Goal: Task Accomplishment & Management: Complete application form

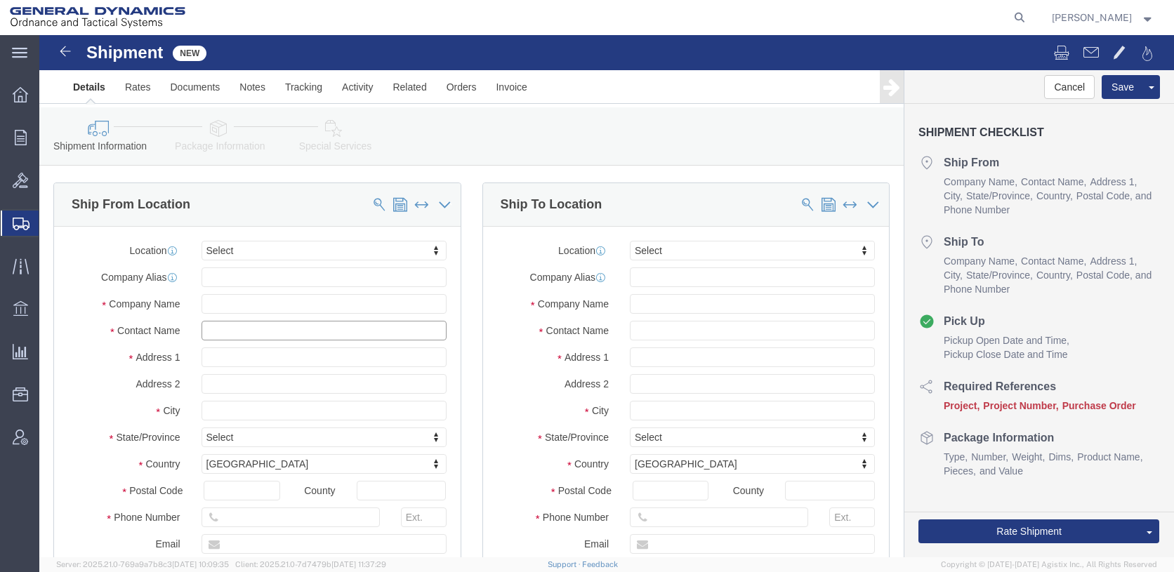
click input "text"
type input "AA"
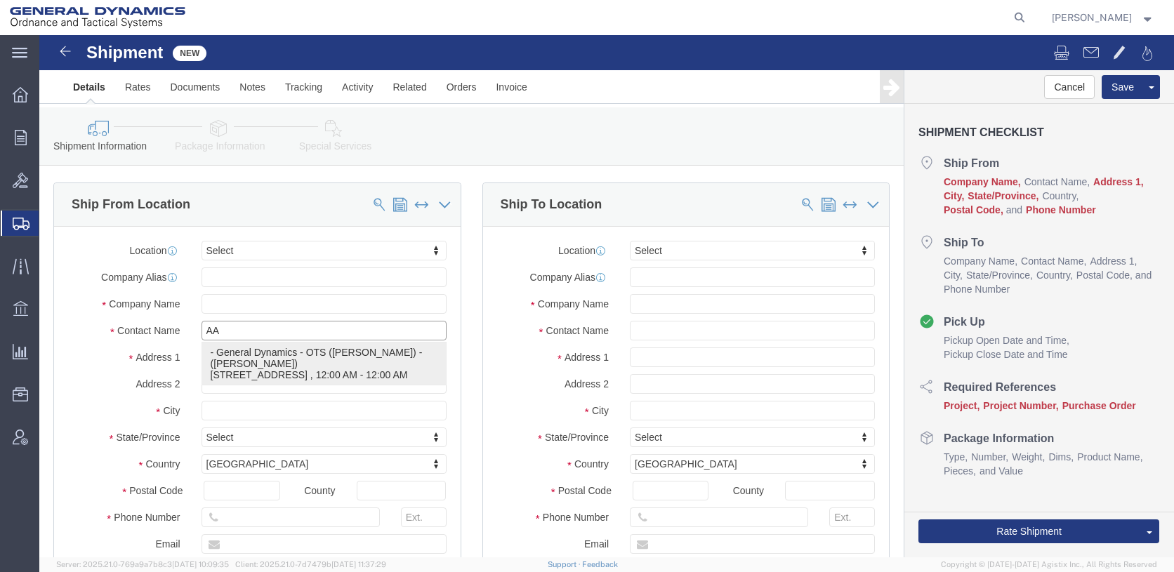
click p "- General Dynamics - OTS ([PERSON_NAME]) - ([PERSON_NAME]) [STREET_ADDRESS][PER…"
type input "General Dynamics - OTS (GEDOTS-[PERSON_NAME])"
type input "[PERSON_NAME]"
type input "6658 Route 148"
type input "[PERSON_NAME]"
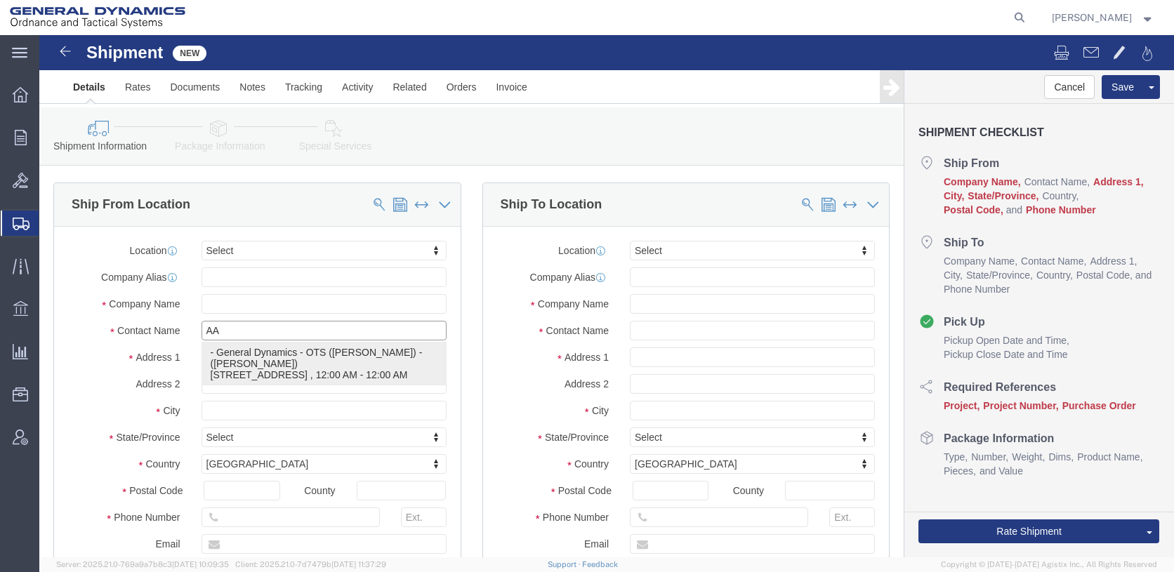
type input "62959"
type input "[PHONE_NUMBER]"
type input "[PERSON_NAME][EMAIL_ADDRESS][PERSON_NAME][DOMAIN_NAME]"
checkbox input "true"
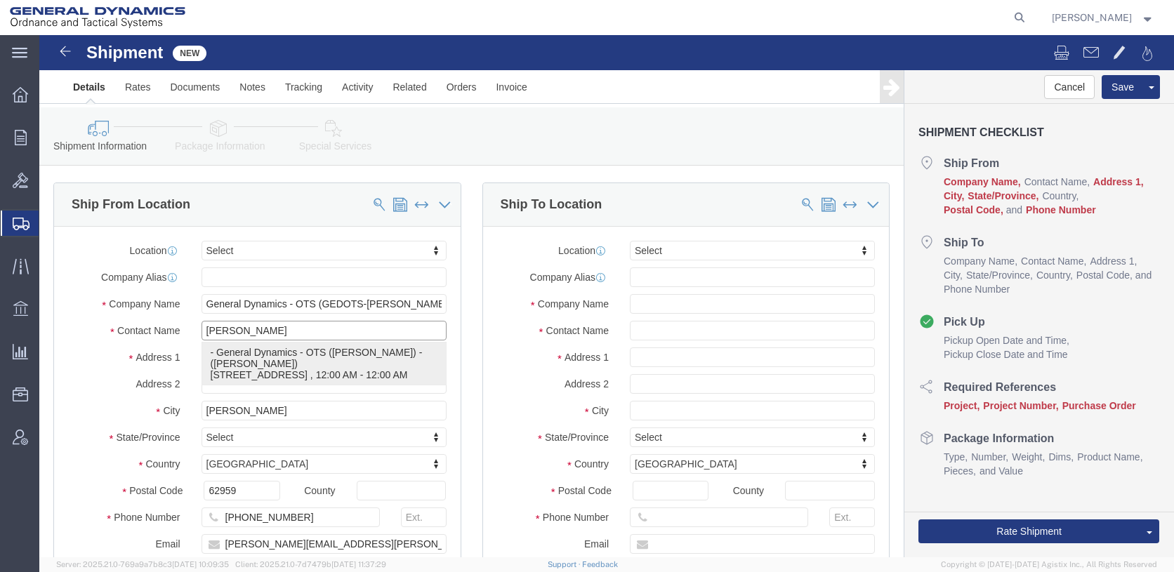
select select "IL"
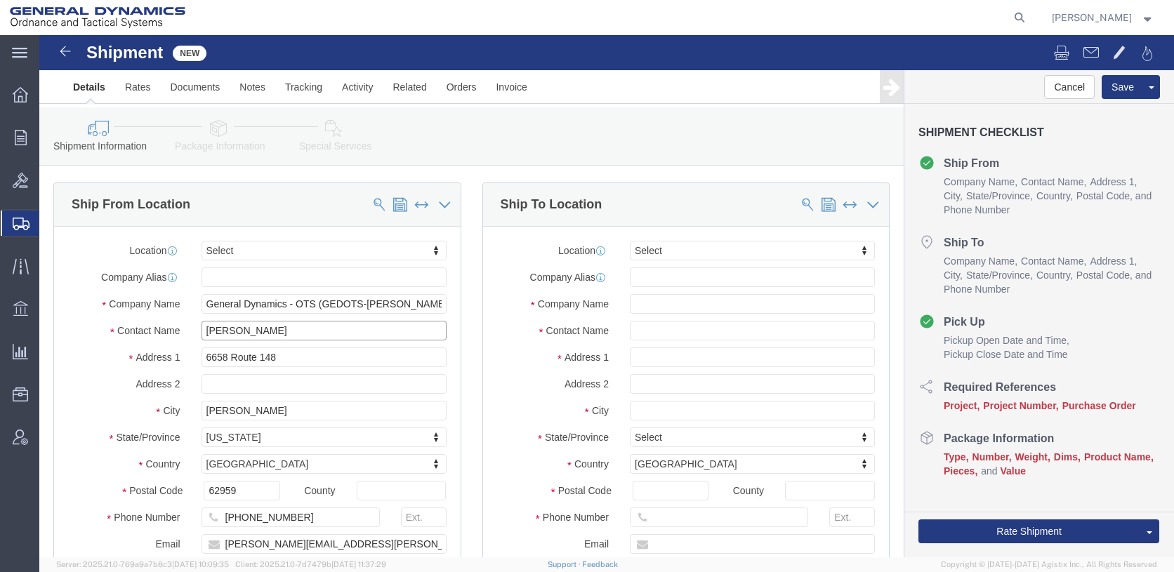
type input "[PERSON_NAME]"
click input "text"
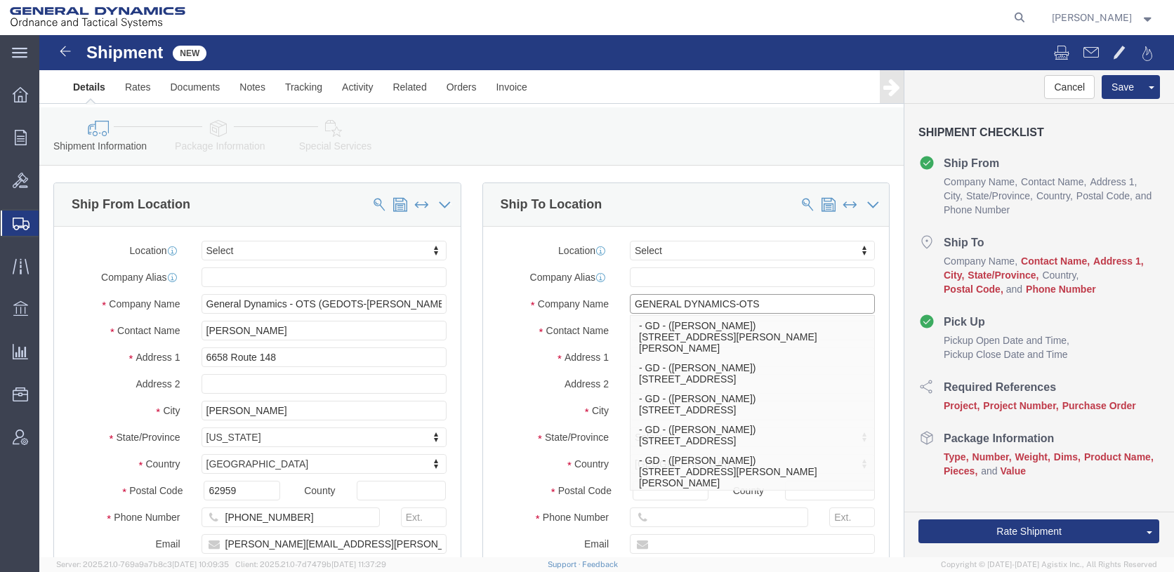
type input "GENERAL DYNAMICS-OTS"
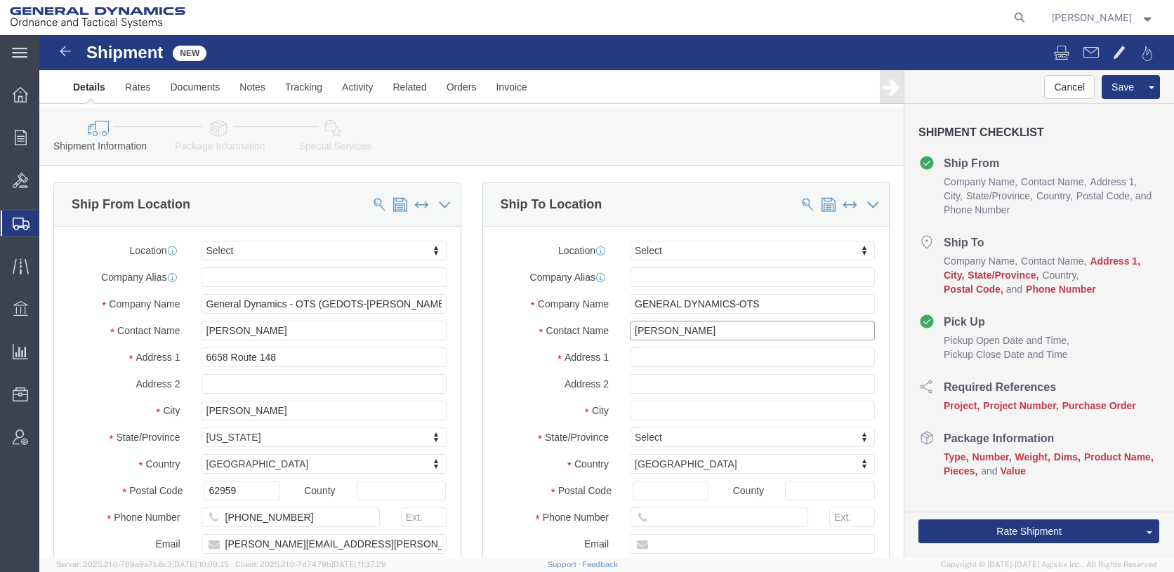
type input "[PERSON_NAME]"
type input "9256 [PERSON_NAME]"
type input "R"
click input "9256 [PERSON_NAME]"
type input "[STREET_ADDRESS][PERSON_NAME]"
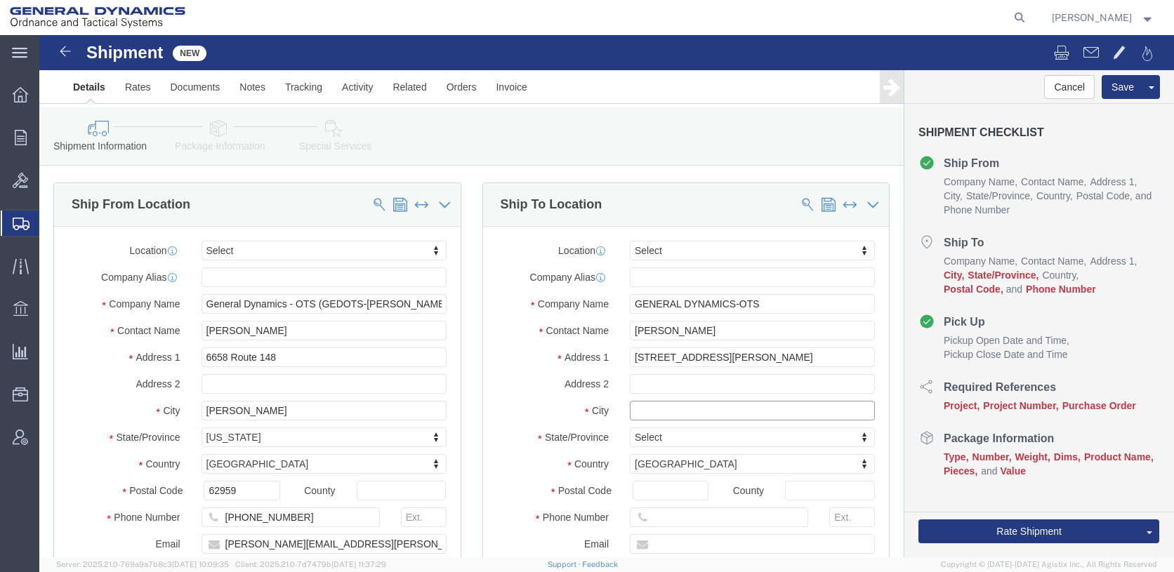
click input "text"
type input "MOSES LAKE"
type input "W"
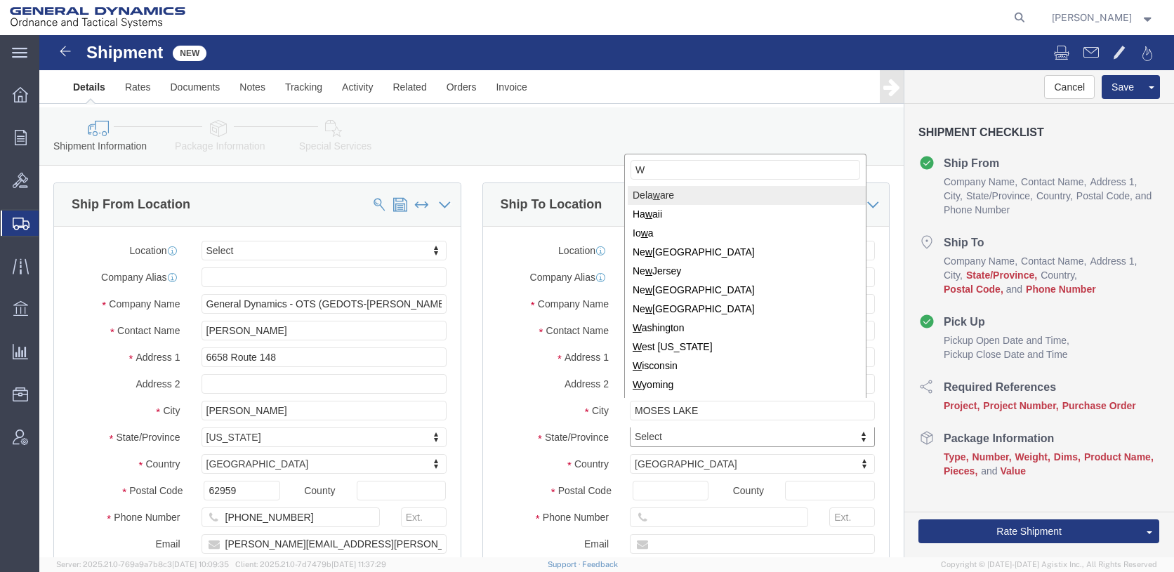
type input "WA"
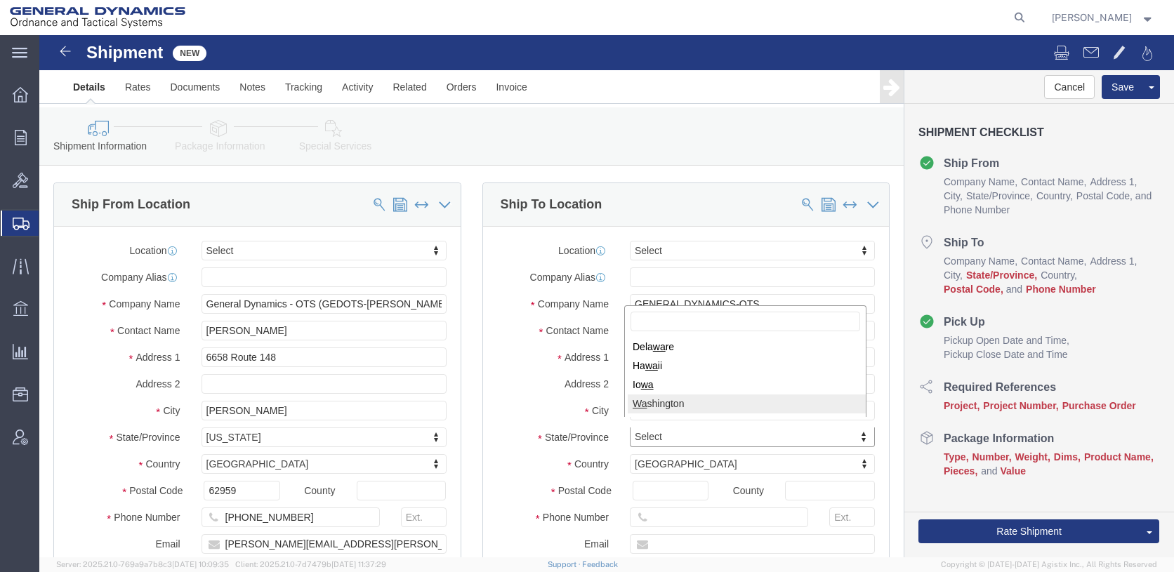
select select "WA"
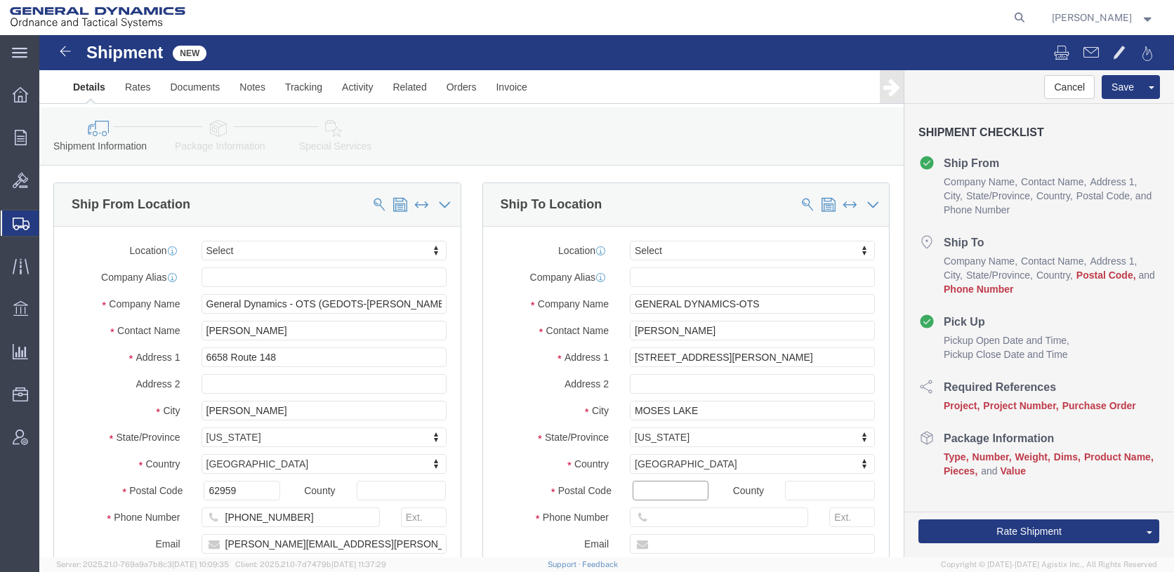
click input "Postal Code"
type input "98837"
click input "text"
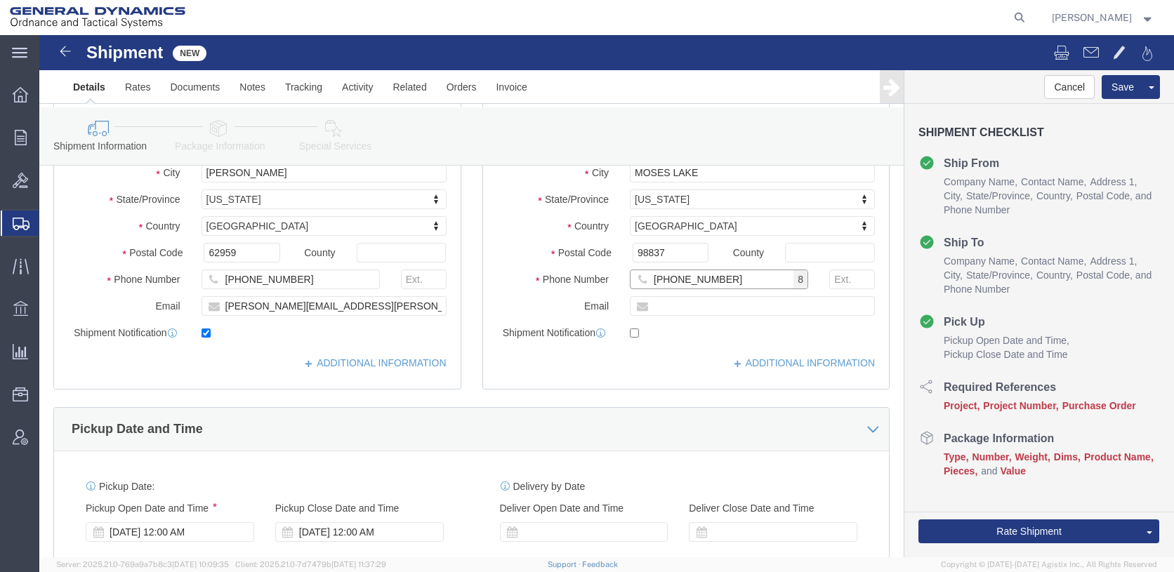
scroll to position [351, 0]
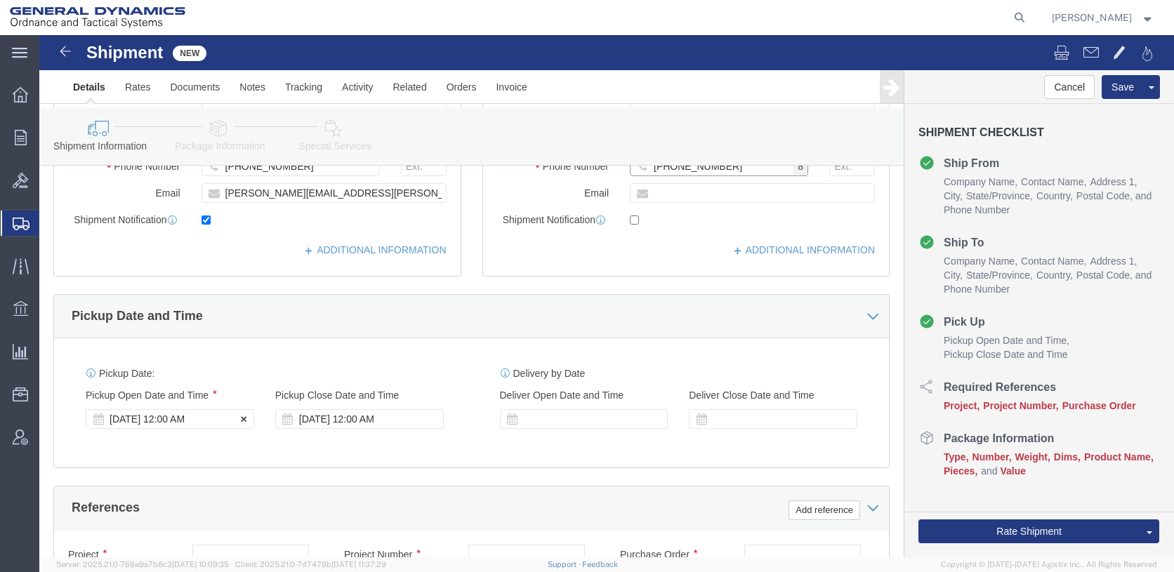
type input "[PHONE_NUMBER]"
click div "[DATE] 12:00 AM"
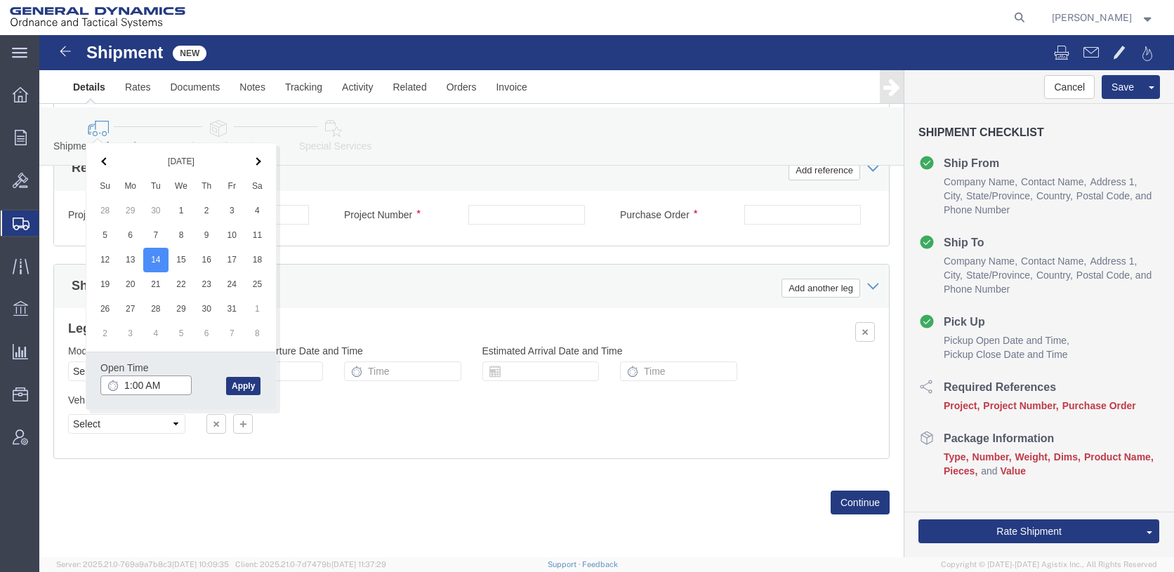
type input "10:00 AM"
click button "Apply"
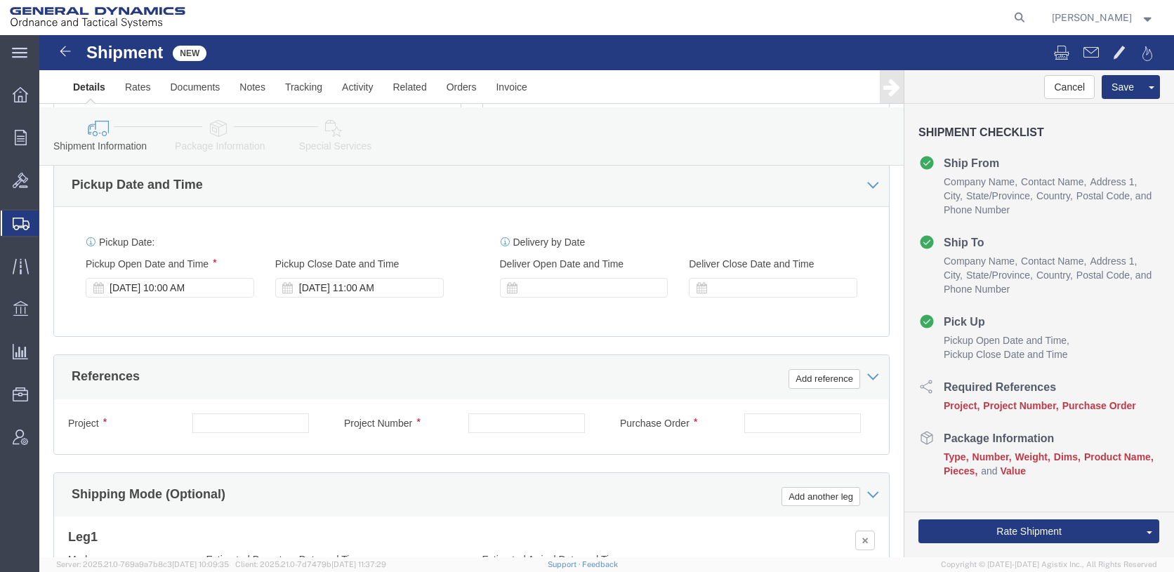
click div "[DATE] 11:00 AM"
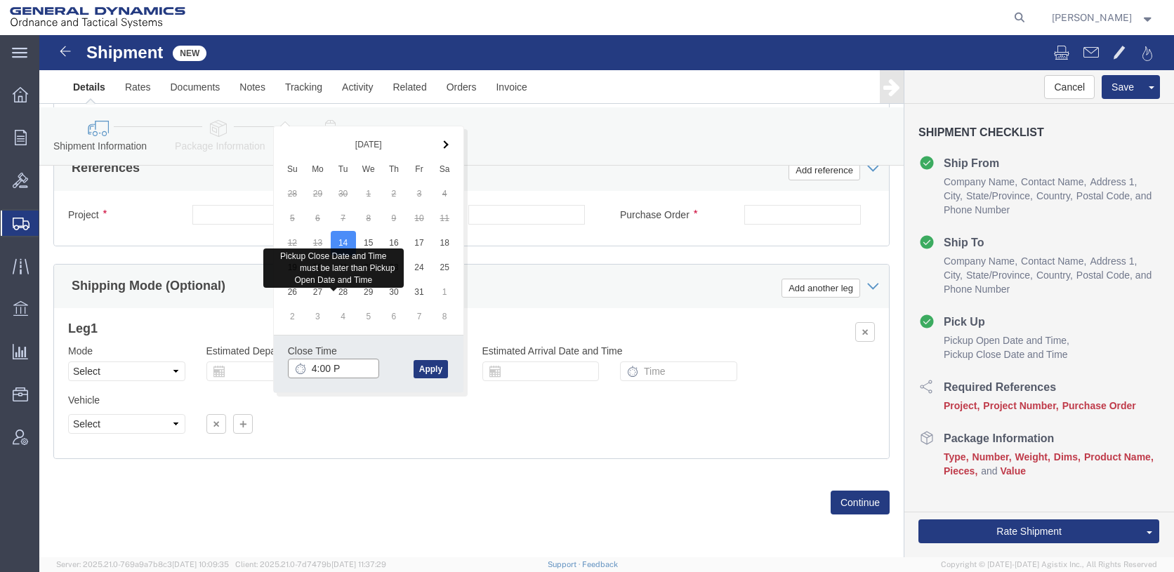
type input "4:00 PM"
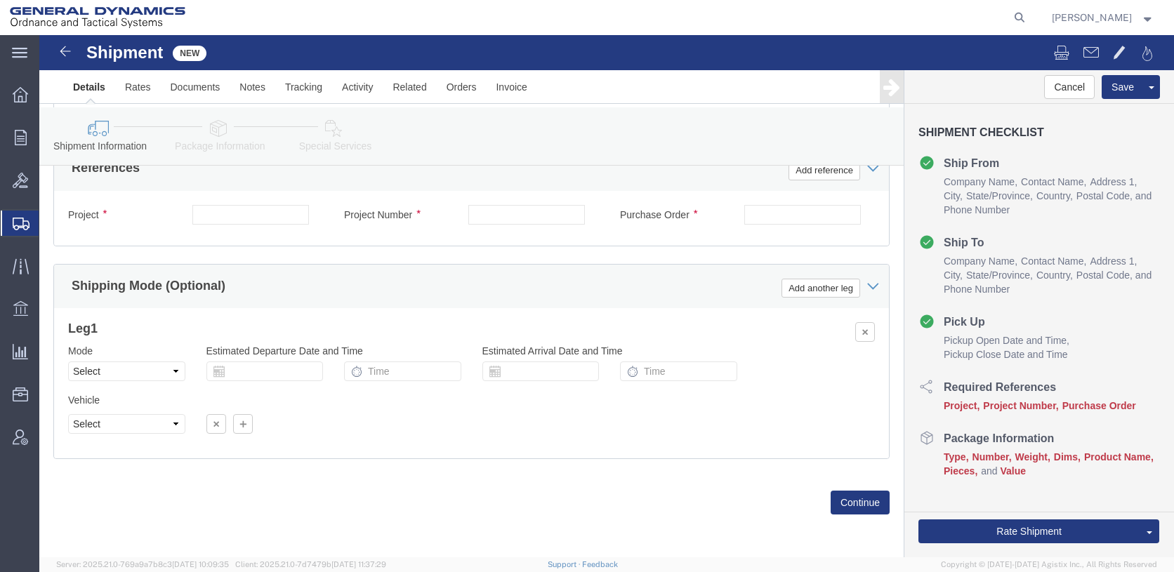
click div
click select "Select Air Less than Truckload Multi-Leg Ocean Freight Rail Small Parcel Truckl…"
select select "SMAL"
click select "Select Air Less than Truckload Multi-Leg Ocean Freight Rail Small Parcel Truckl…"
click input "text"
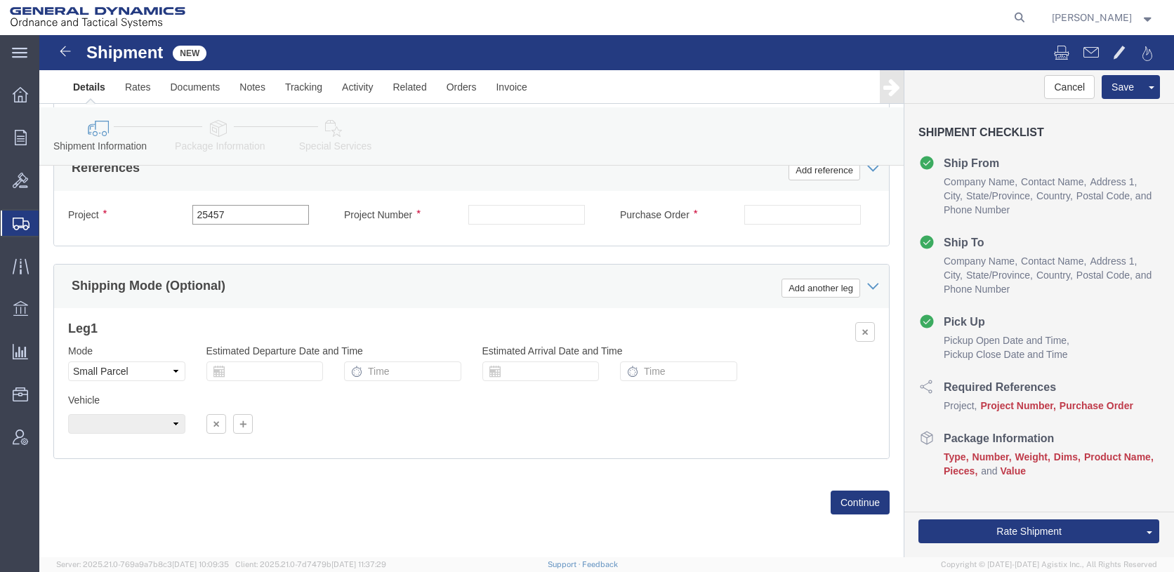
type input "25457"
type input "10GIT"
type input "GDOTS-ST [PERSON_NAME]"
click button "Continue"
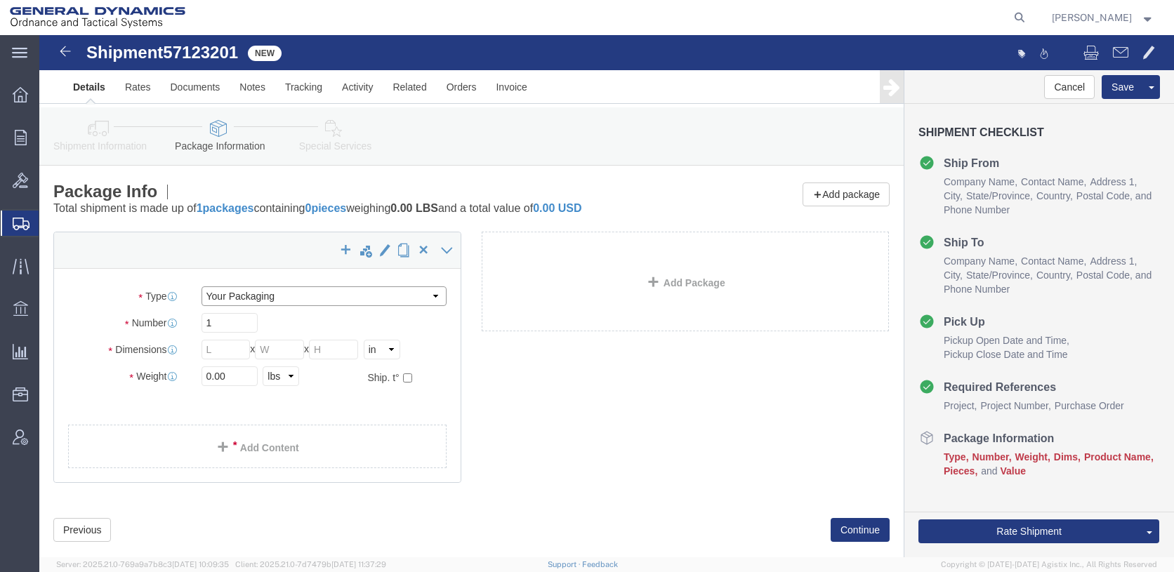
click select "Select Envelope Large Box Medium Box PAK Rack Small Box Tube Your Packaging"
select select "PAK"
click select "Select Envelope Large Box Medium Box PAK Rack Small Box Tube Your Packaging"
type input "10.25"
type input "12.75"
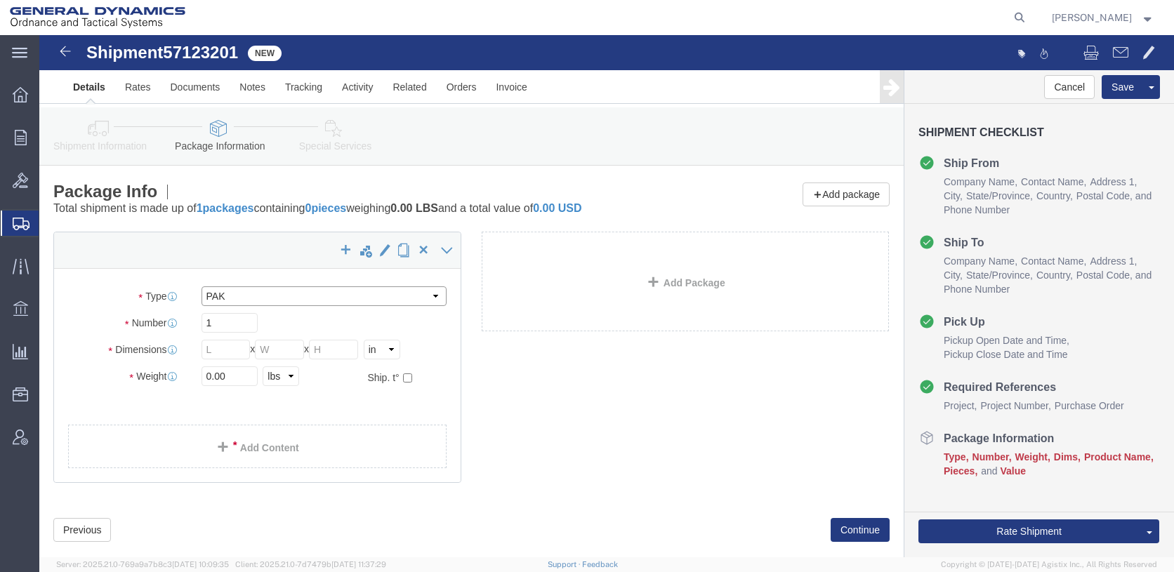
type input "1.00"
drag, startPoint x: 194, startPoint y: 359, endPoint x: 152, endPoint y: 364, distance: 42.4
click div "0.00 Select kgs lbs"
type input "1"
click link "Add Content"
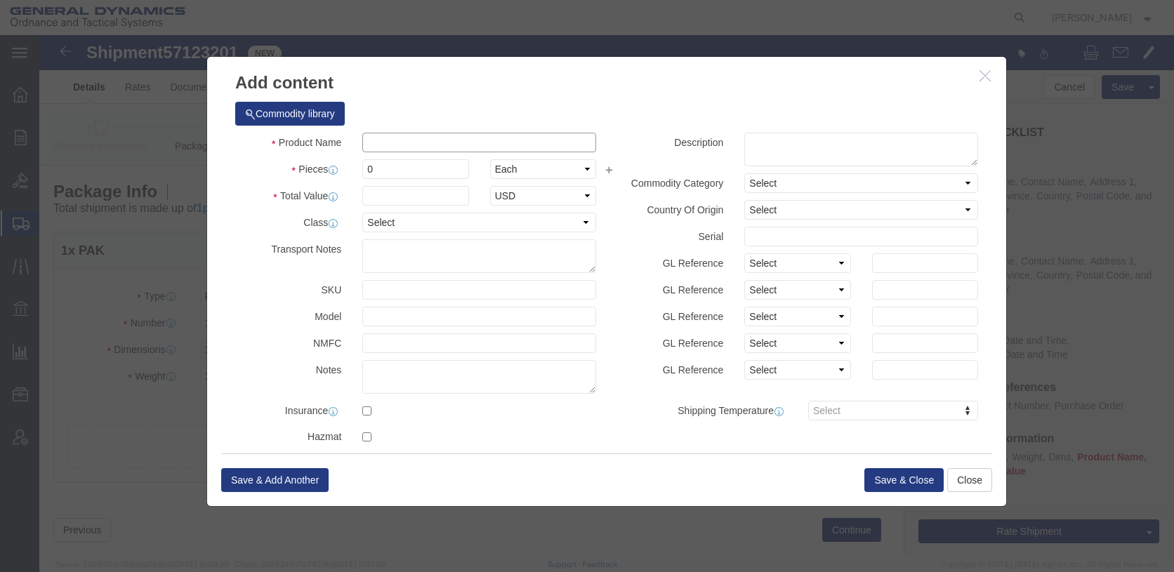
click input "text"
type input "CISCO MOUNTING BRACKET"
type input "1"
type input "50"
click button "Save & Close"
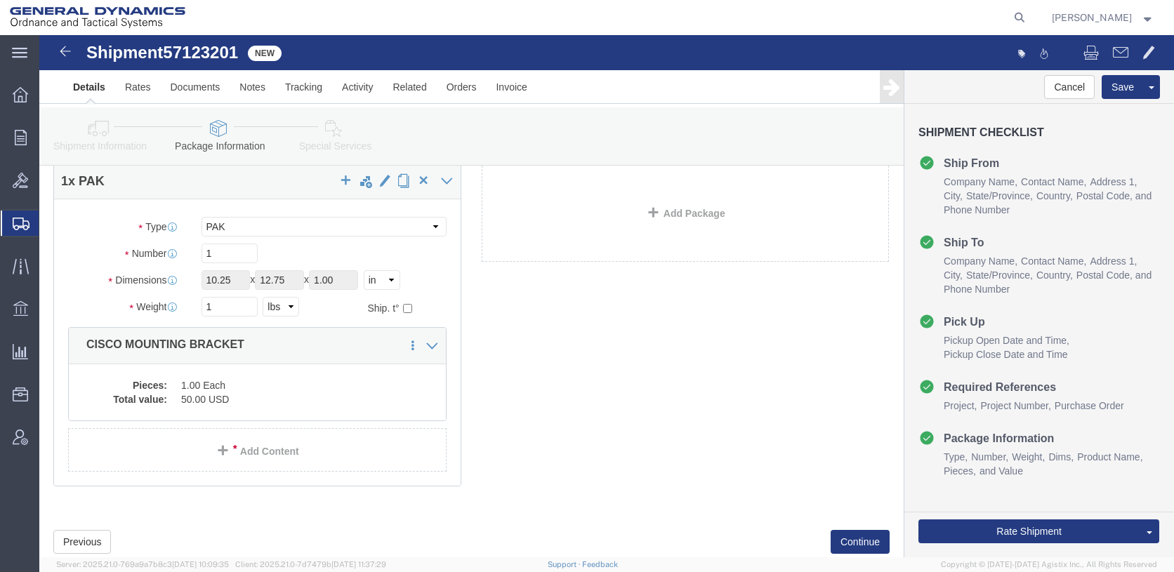
scroll to position [128, 0]
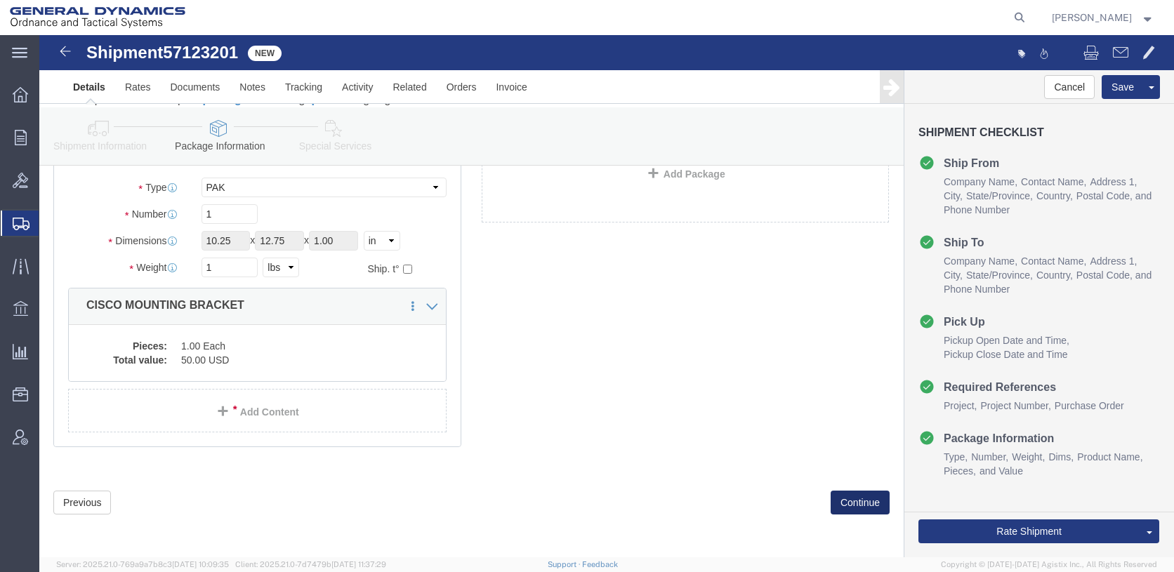
click button "Continue"
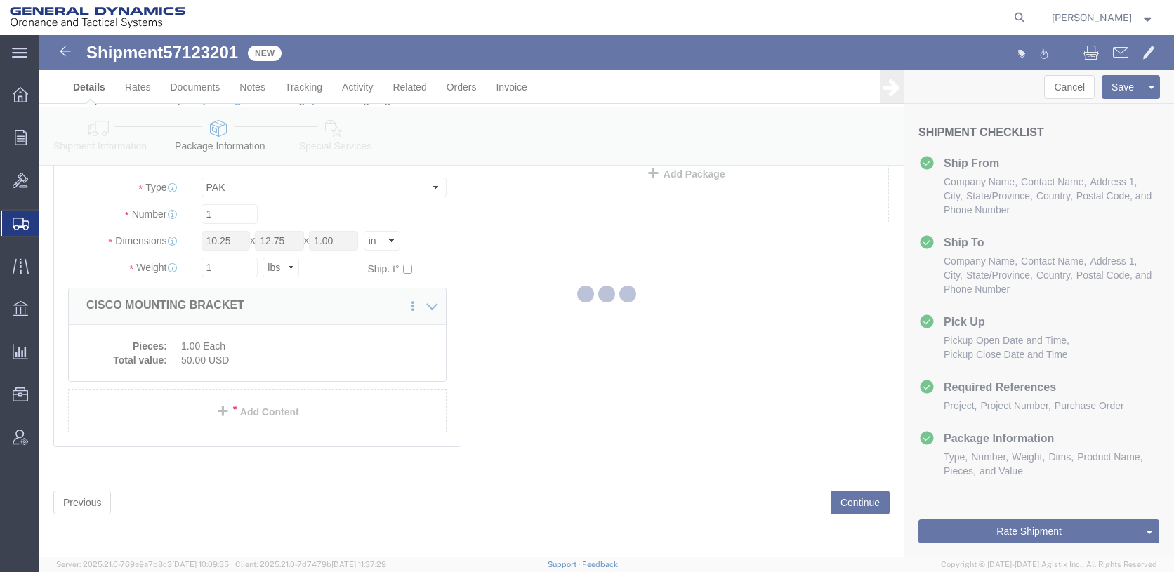
select select
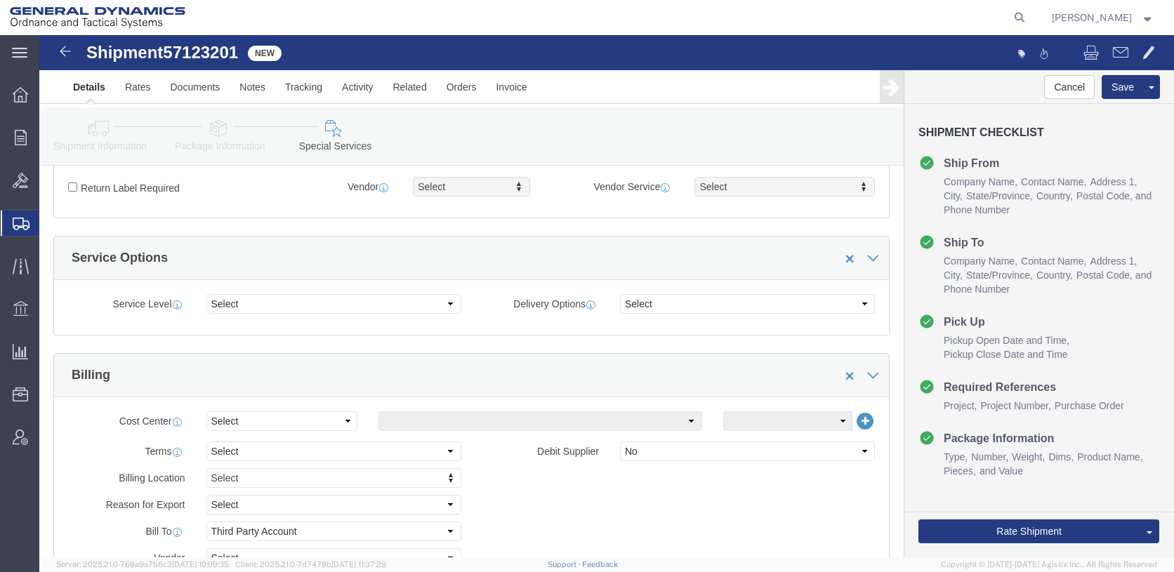
scroll to position [619, 0]
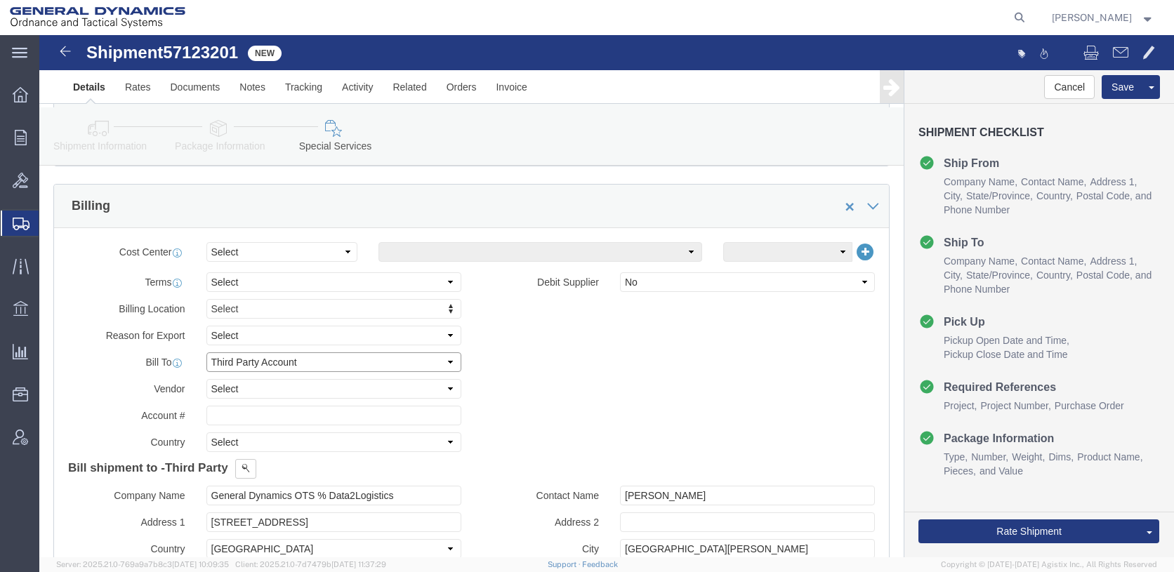
drag, startPoint x: 319, startPoint y: 371, endPoint x: 324, endPoint y: 378, distance: 8.0
click select "Select Recipient Account Sender/Shipper Third Party Account"
select select "SHIP"
click select "Select Recipient Account Sender/Shipper Third Party Account"
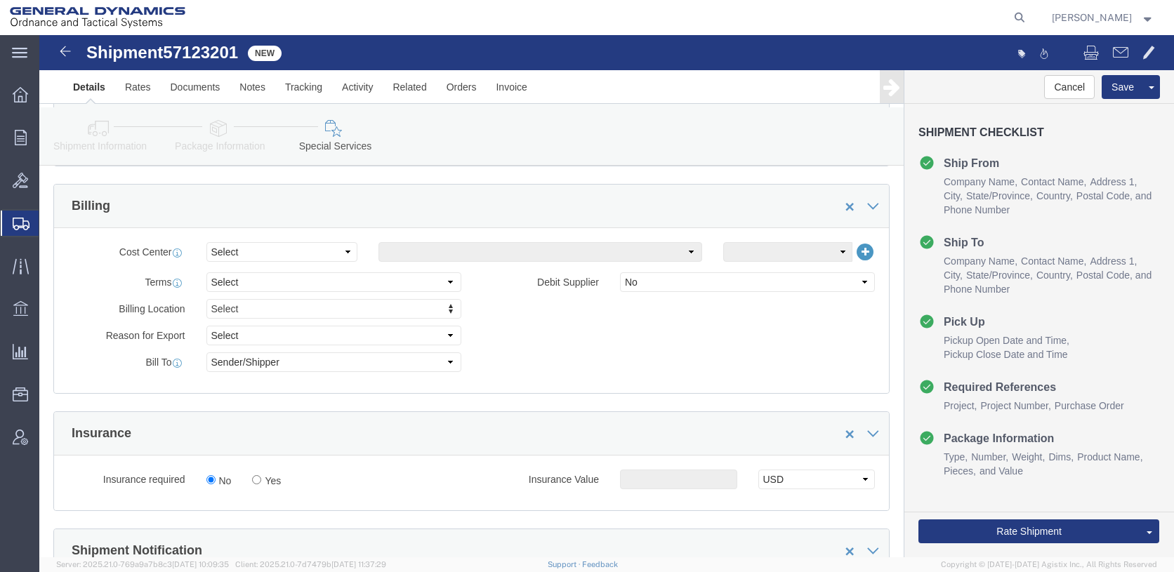
click div "Billing Location Select Select My Profile Location GD-OTS [GEOGRAPHIC_DATA] (Co…"
click div "Shipment Information Package Information Special Services"
click button "Rate Shipment"
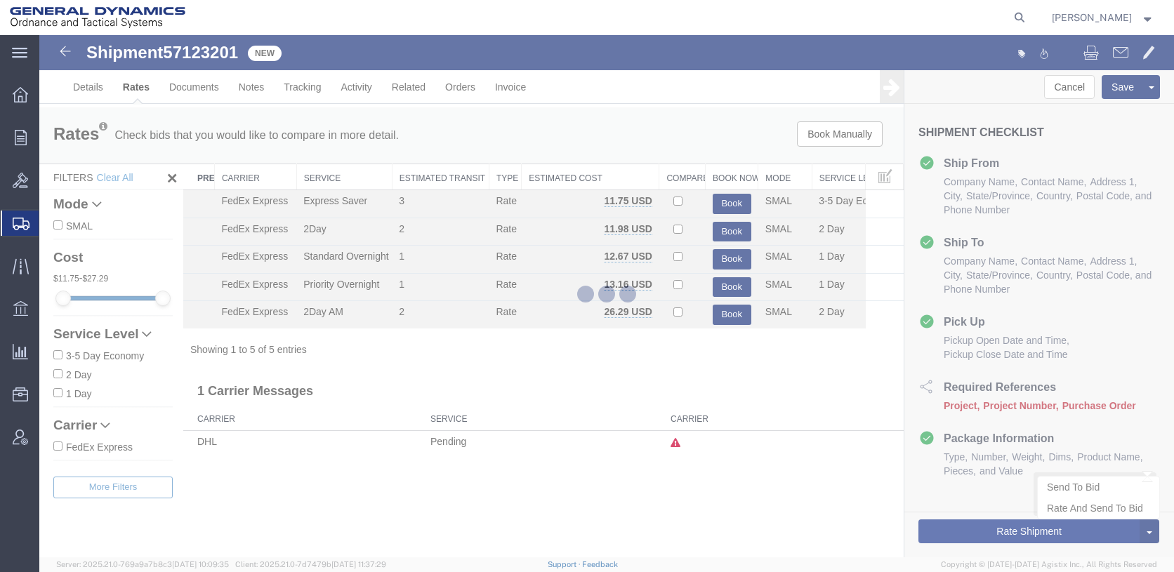
scroll to position [0, 0]
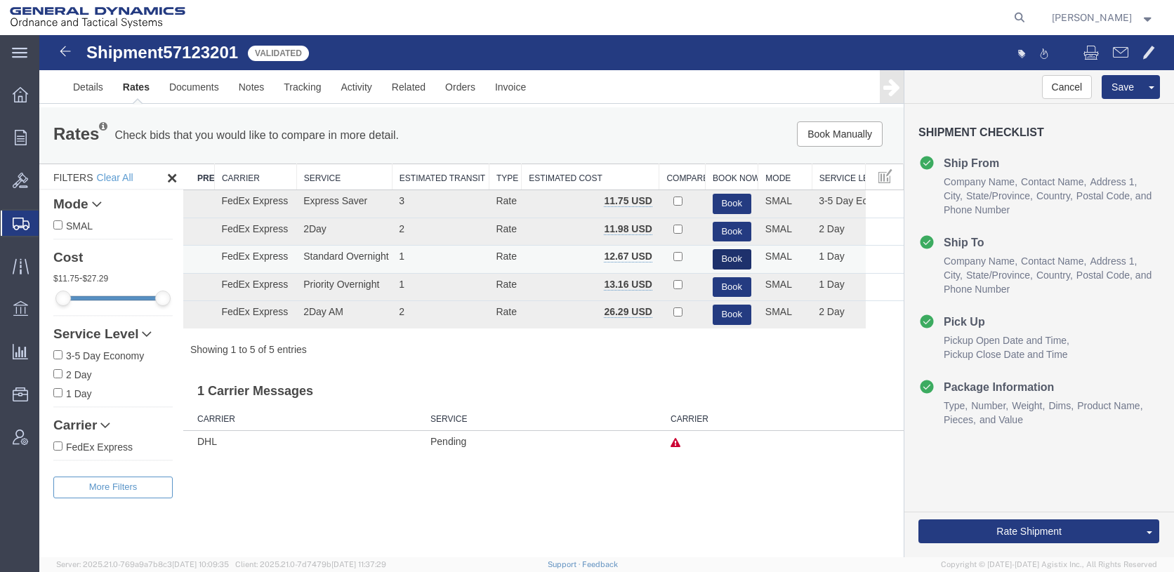
click at [735, 267] on button "Book" at bounding box center [731, 259] width 39 height 20
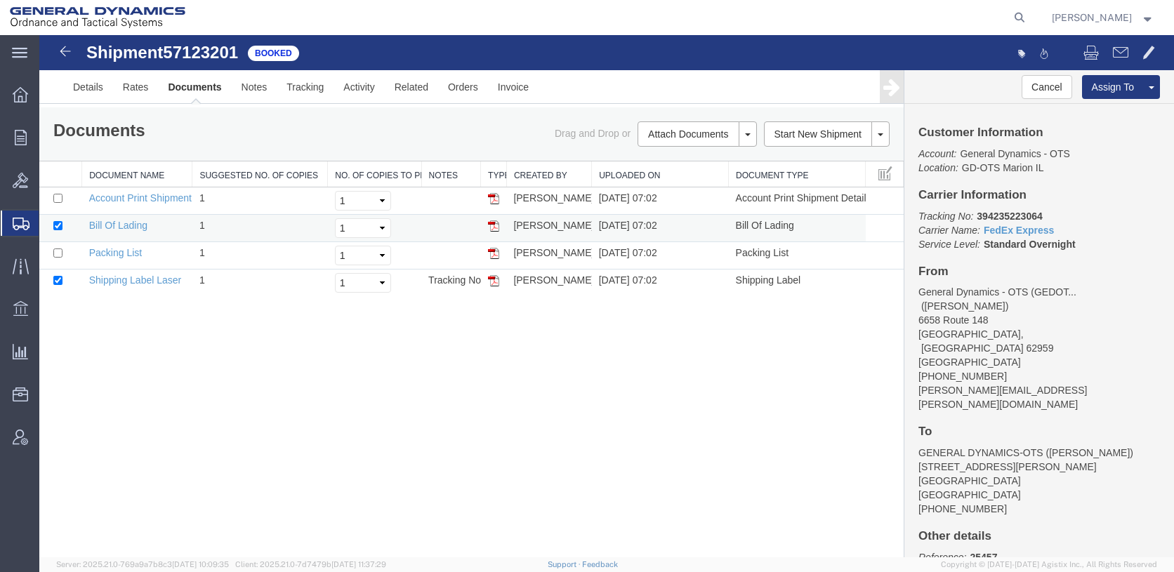
click at [493, 232] on img at bounding box center [493, 225] width 11 height 11
drag, startPoint x: 495, startPoint y: 304, endPoint x: 654, endPoint y: 39, distance: 308.9
click at [495, 286] on img at bounding box center [493, 280] width 11 height 11
click at [0, 0] on span "Create Shipment" at bounding box center [0, 0] width 0 height 0
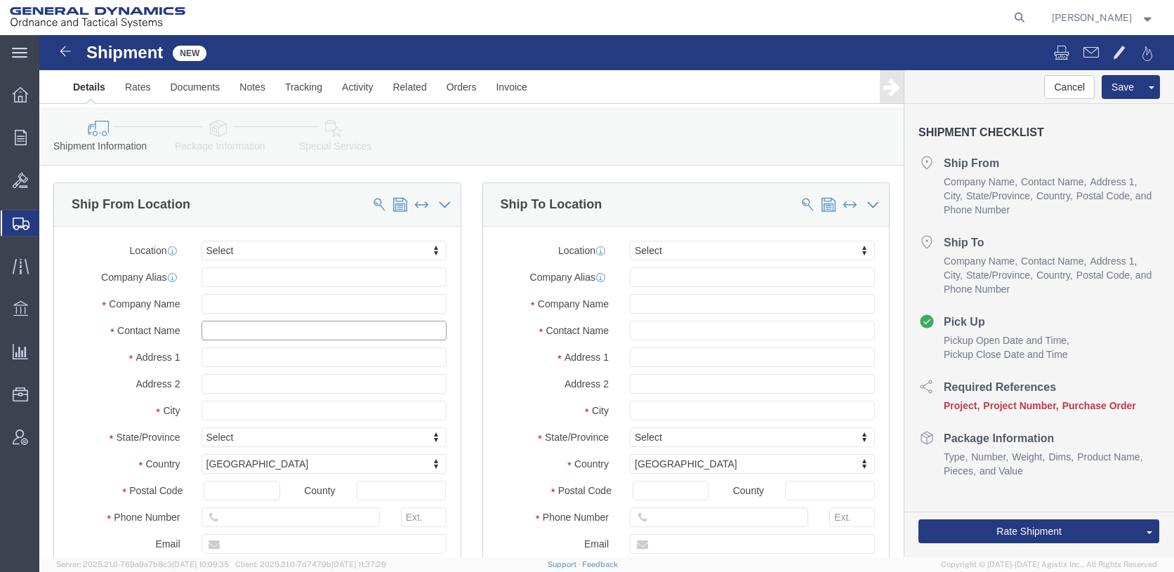
click input "text"
type input "AA"
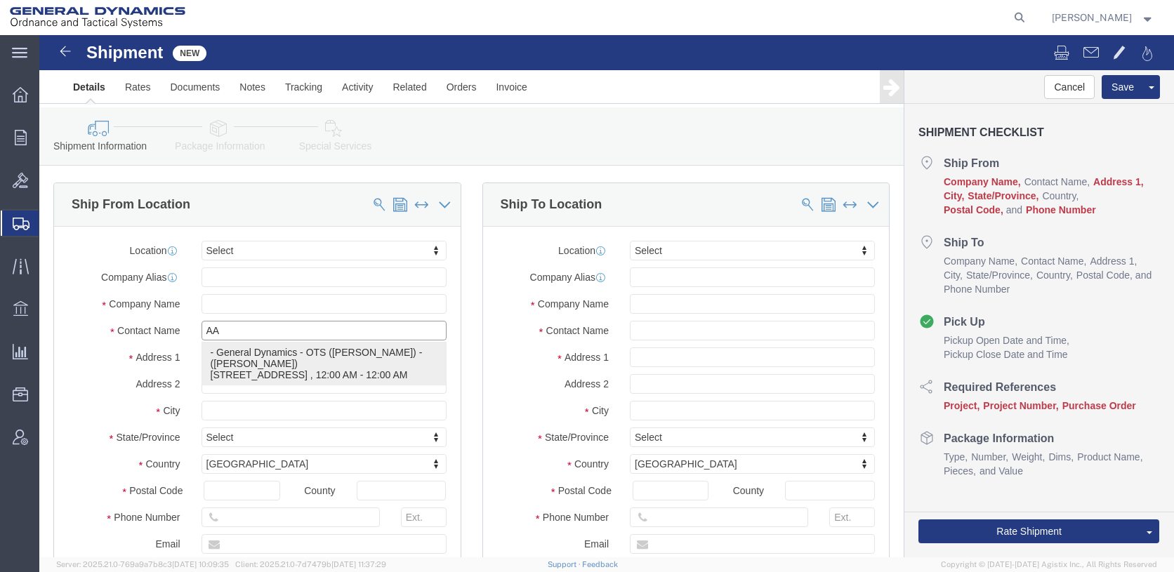
drag, startPoint x: 208, startPoint y: 323, endPoint x: 498, endPoint y: 319, distance: 290.6
click p "- General Dynamics - OTS ([PERSON_NAME]) - ([PERSON_NAME]) [STREET_ADDRESS][PER…"
type input "6658 Route 148"
type input "62959"
type input "[PHONE_NUMBER]"
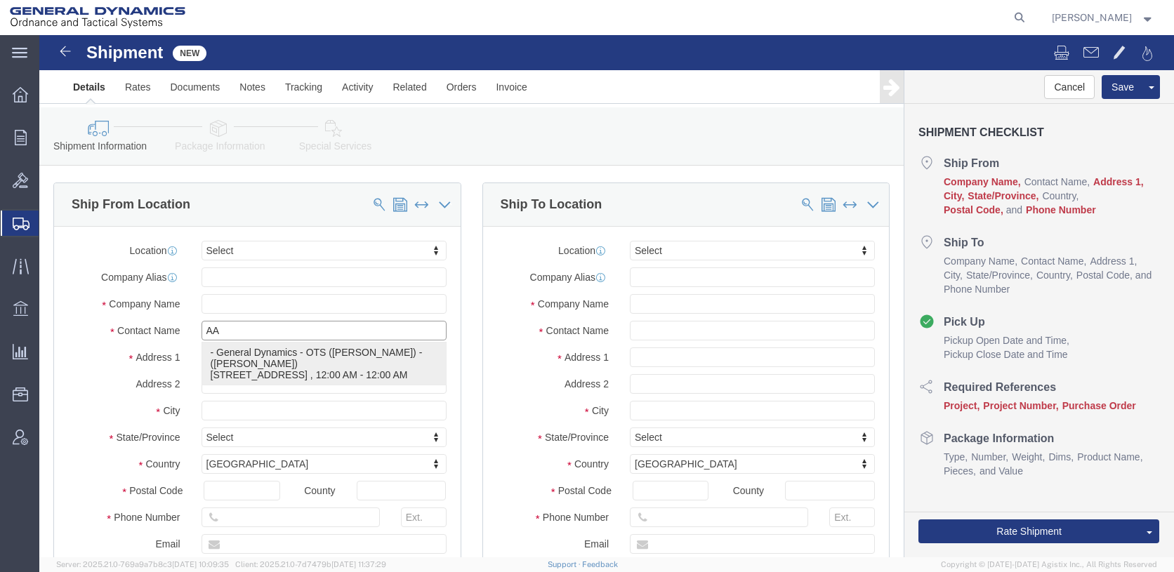
type input "[PERSON_NAME][EMAIL_ADDRESS][PERSON_NAME][DOMAIN_NAME]"
checkbox input "true"
type input "General Dynamics - OTS (GEDOTS-[PERSON_NAME])"
type input "[PERSON_NAME]"
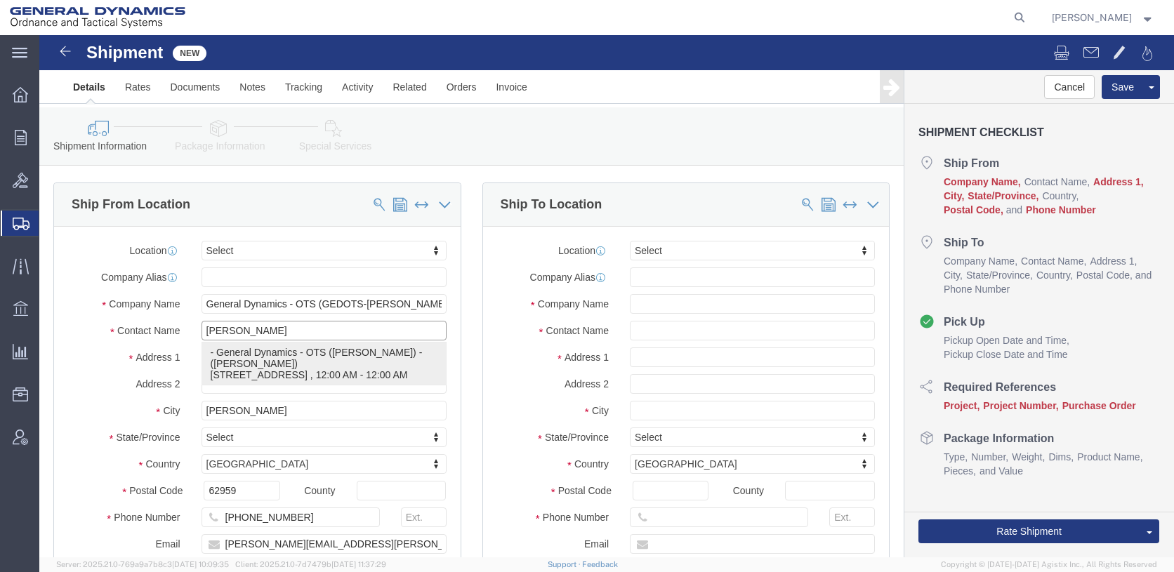
select select "IL"
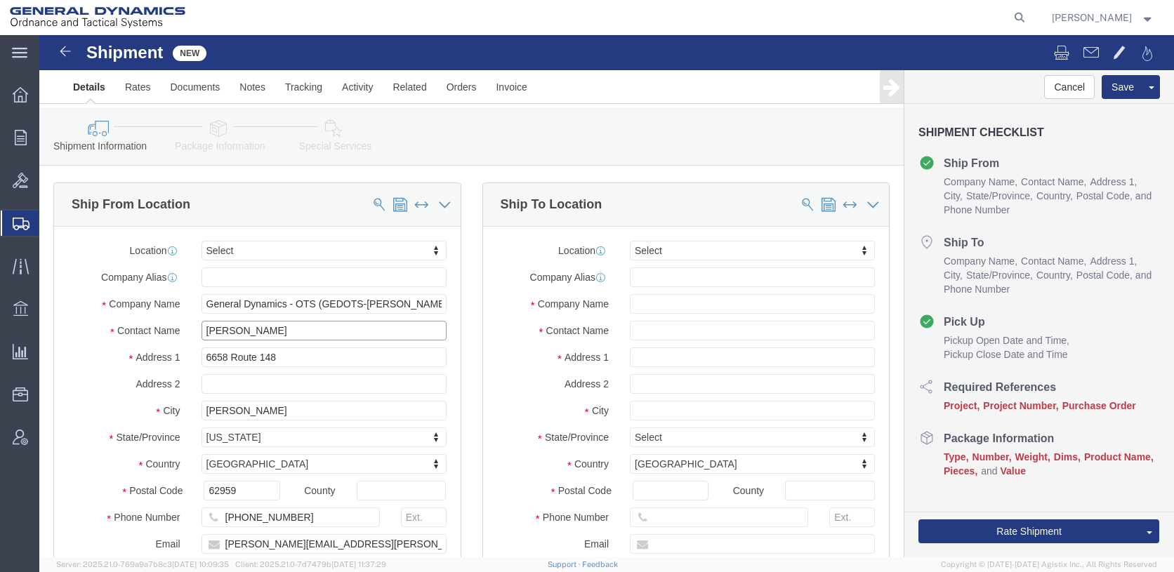
type input "[PERSON_NAME]"
click input "text"
type input "GENERALDYNAMIC-OTS"
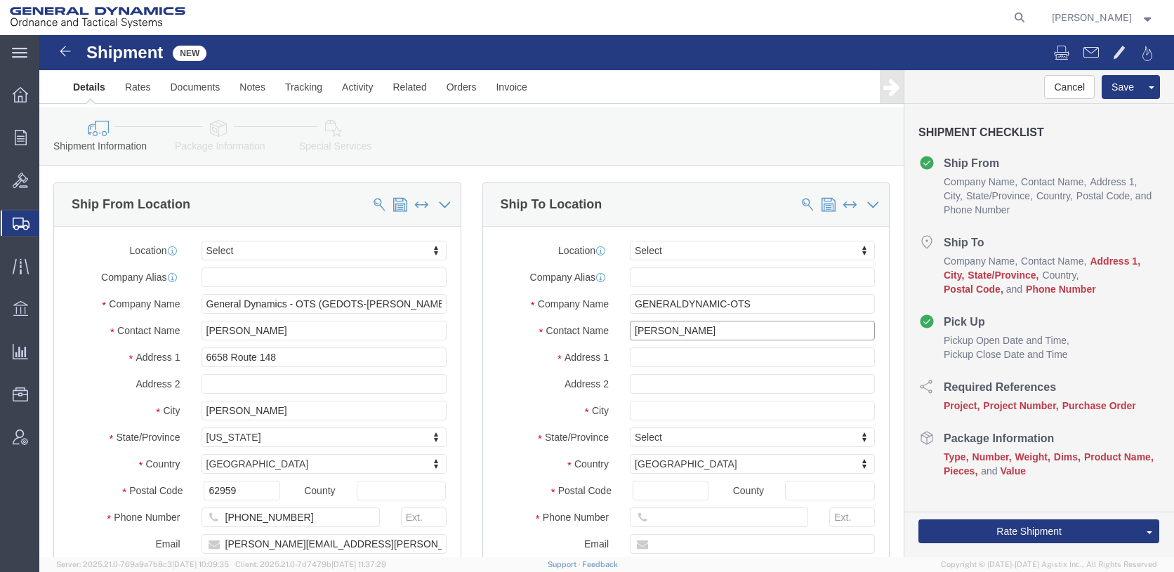
type input "[PERSON_NAME]"
type input "[STREET_ADDRESS]"
click input "text"
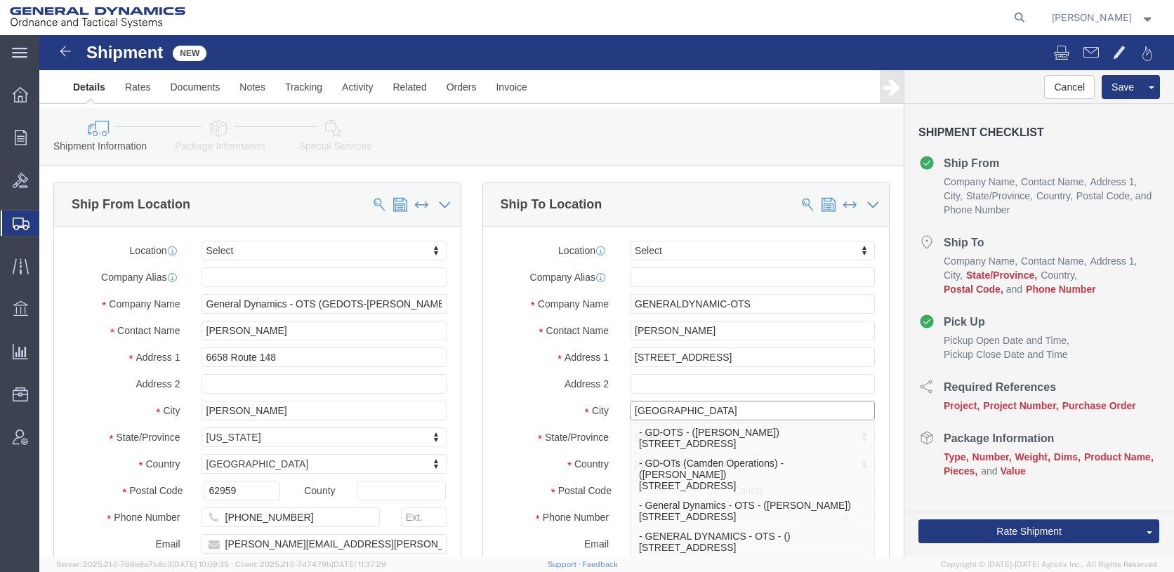
type input "[GEOGRAPHIC_DATA]"
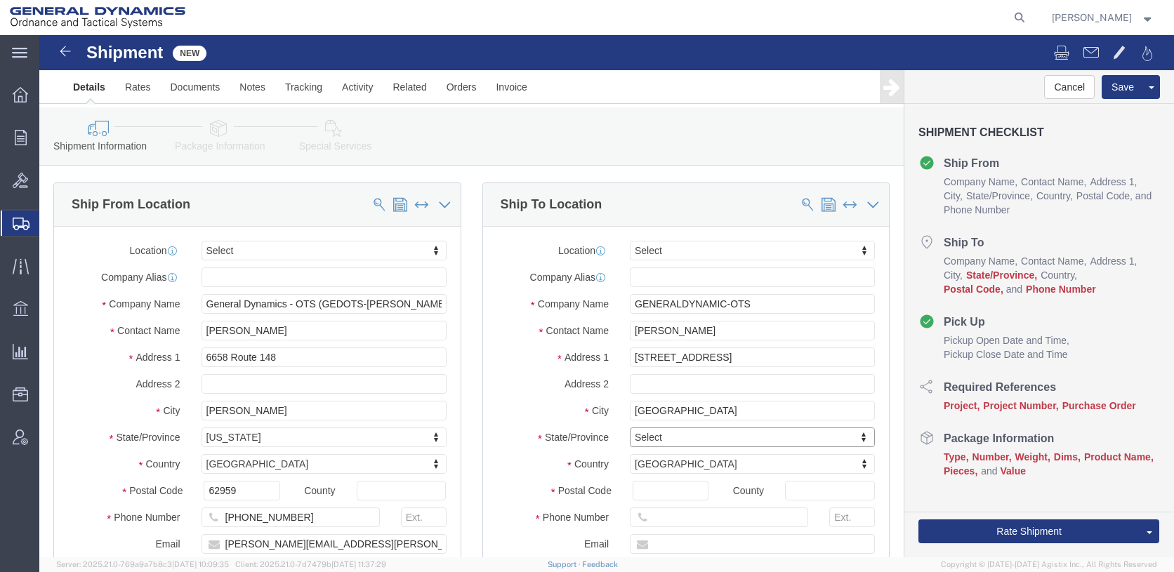
type input "A"
type input "ARK"
select select "AR"
click input "Postal Code"
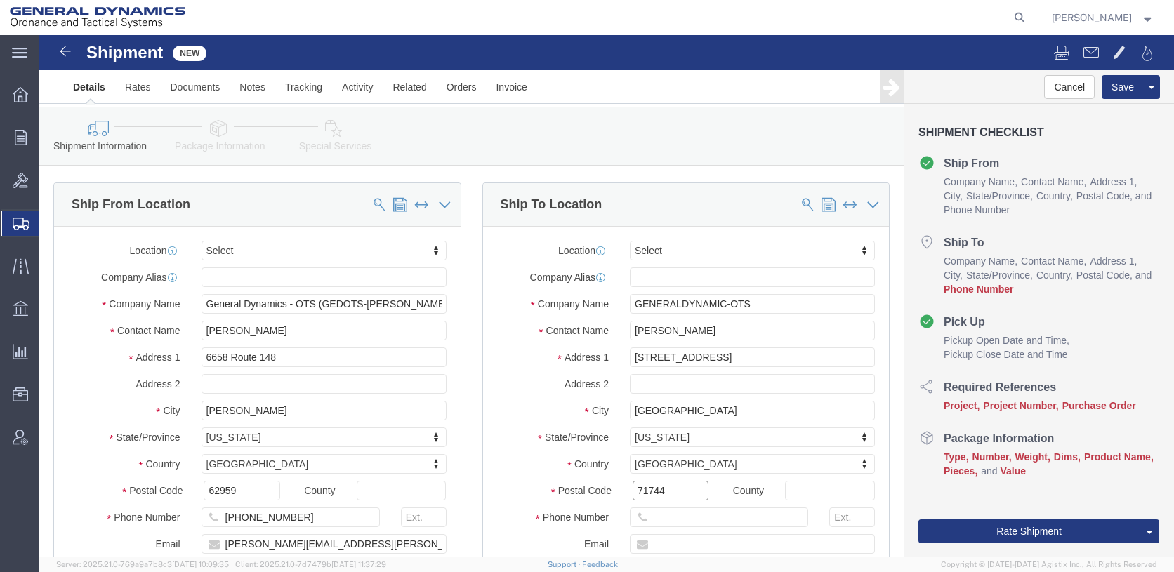
type input "71744"
click input "text"
type input "[PHONE_NUMBER]"
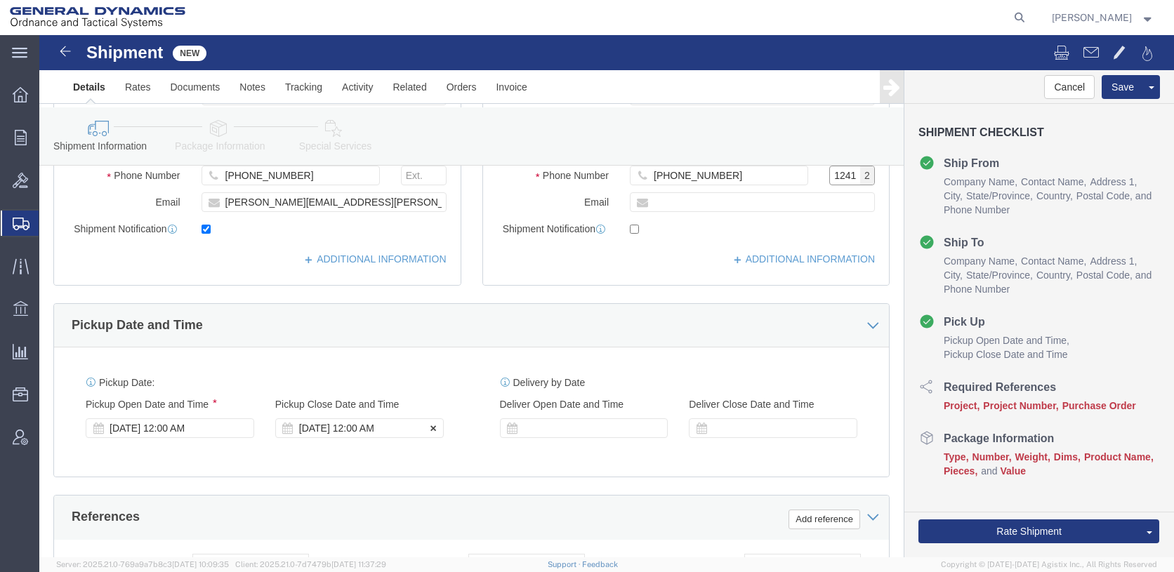
scroll to position [491, 0]
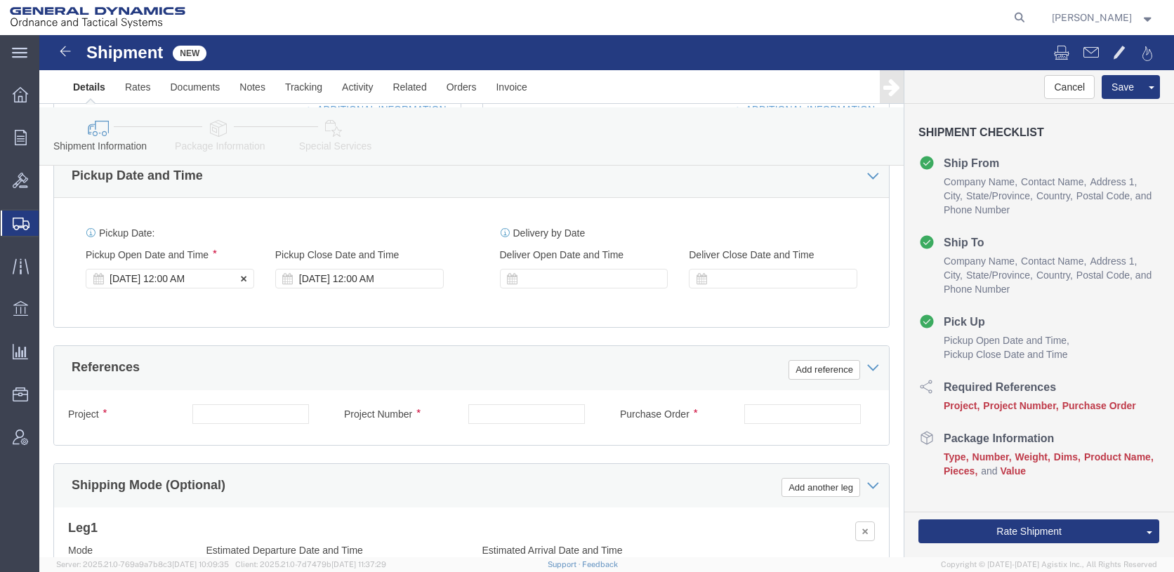
type input "1241"
click div "[DATE] 12:00 AM"
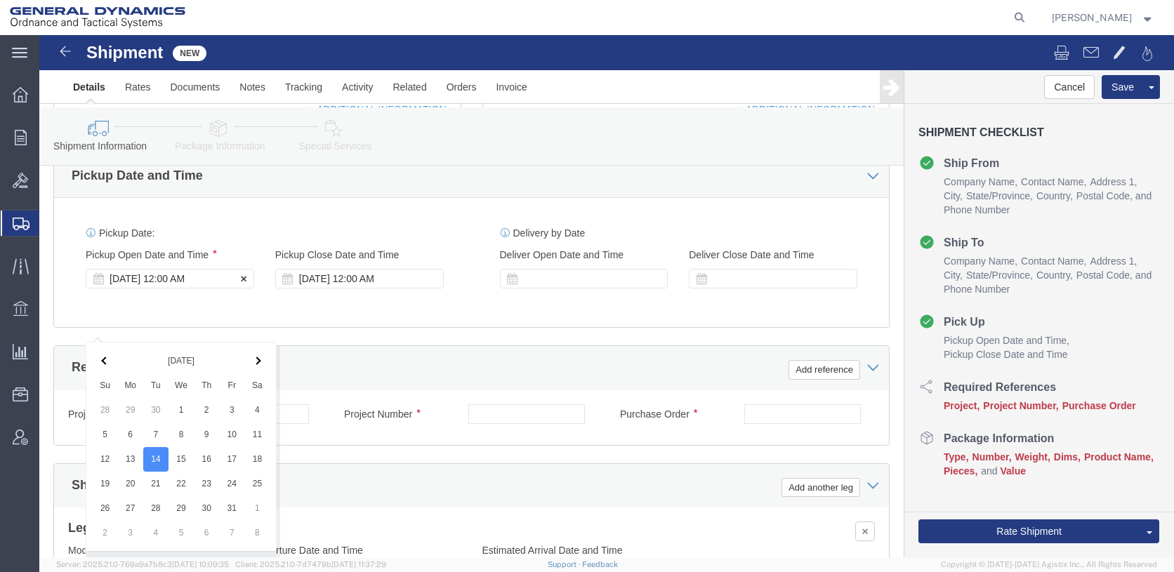
scroll to position [763, 0]
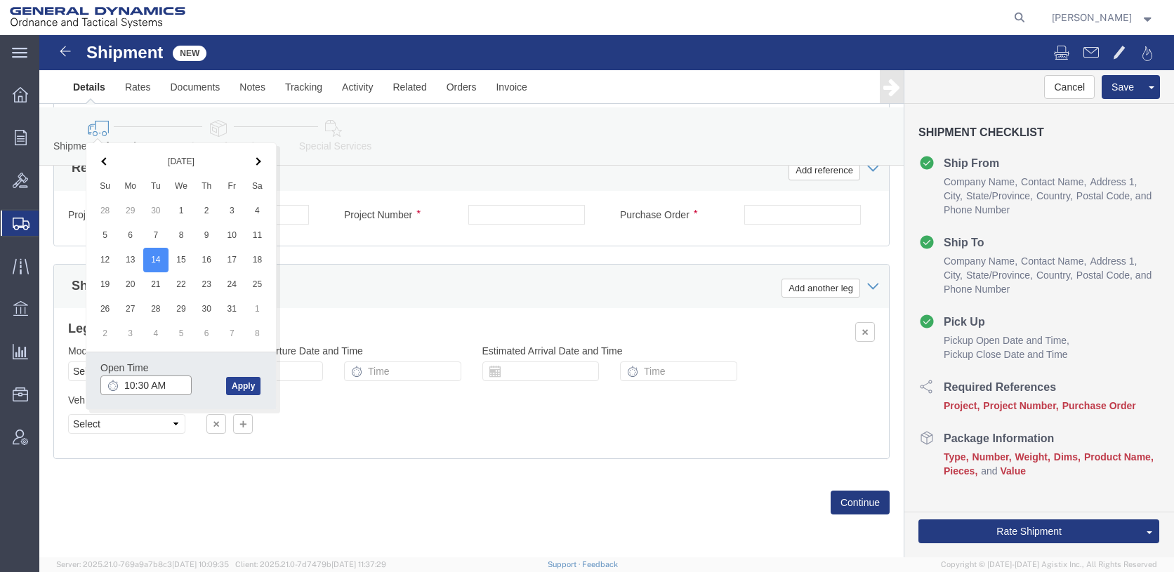
type input "10:30 AM"
click button "Apply"
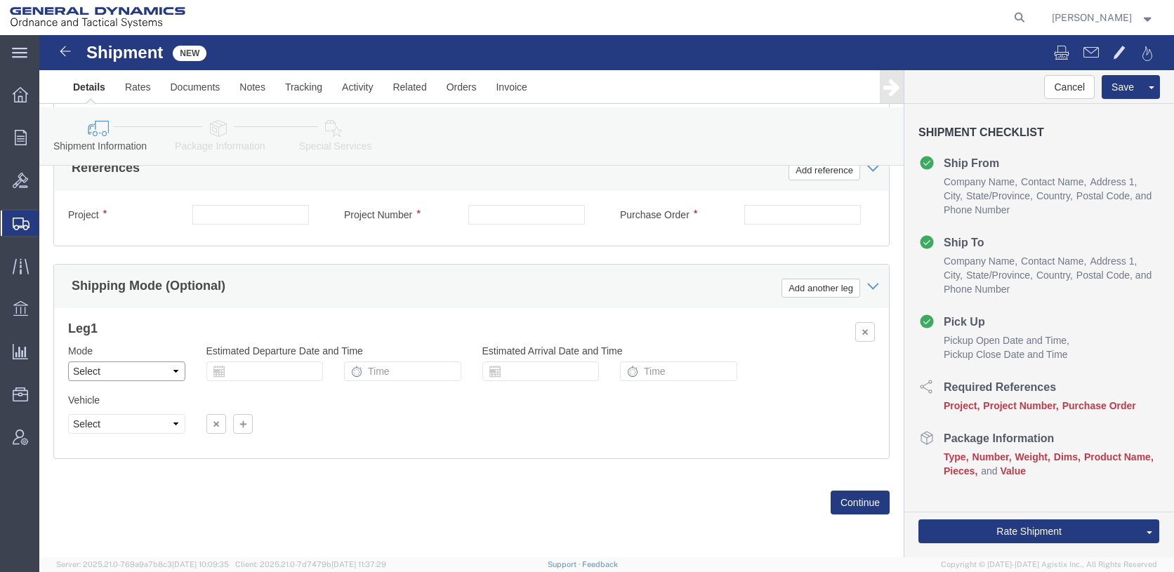
click select "Select Air Less than Truckload Multi-Leg Ocean Freight Rail Small Parcel Truckl…"
select select "SMAL"
click select "Select Air Less than Truckload Multi-Leg Ocean Freight Rail Small Parcel Truckl…"
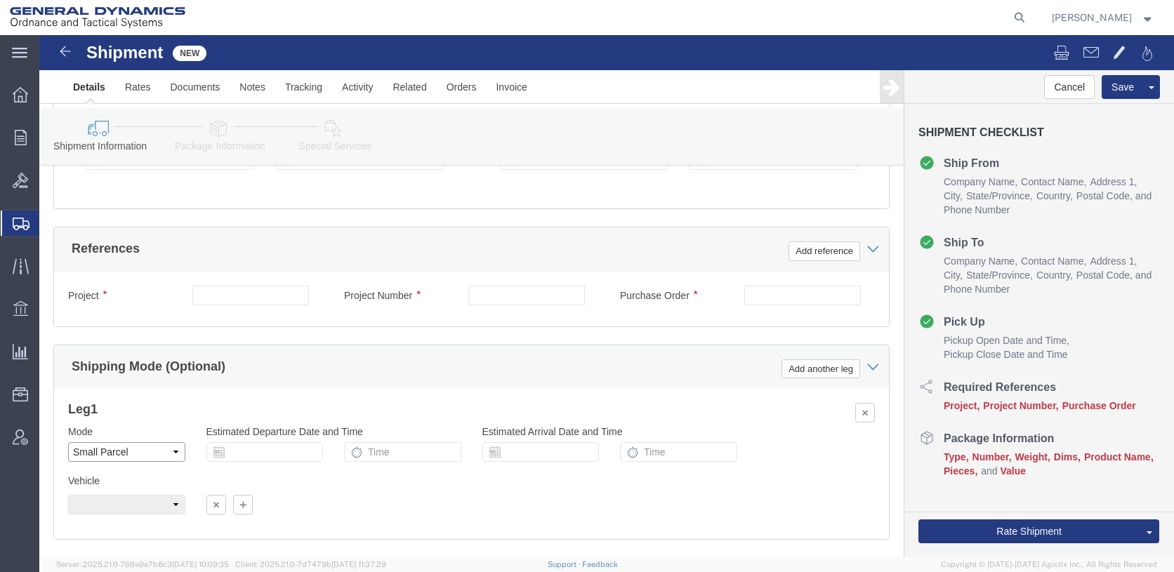
scroll to position [412, 0]
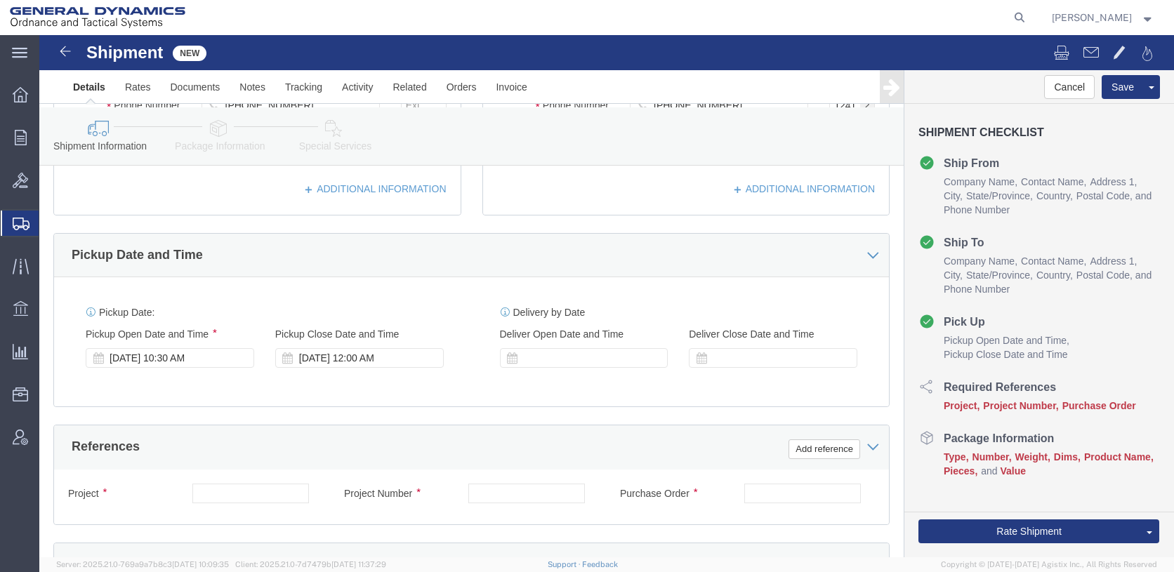
click div
click div "[DATE] 12:00 AM"
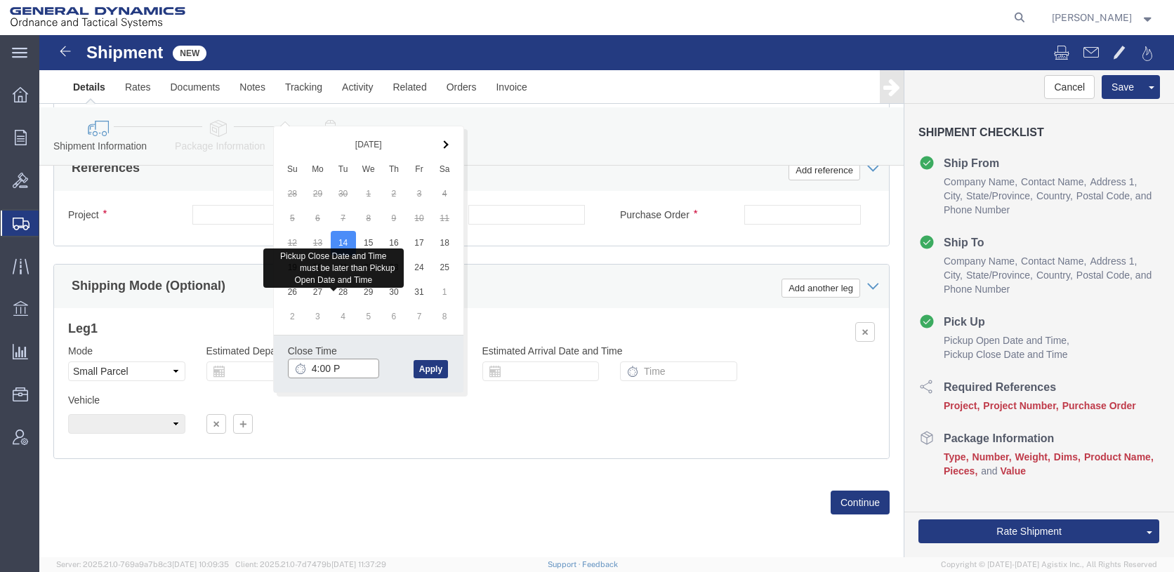
type input "4:00 PM"
click input "text"
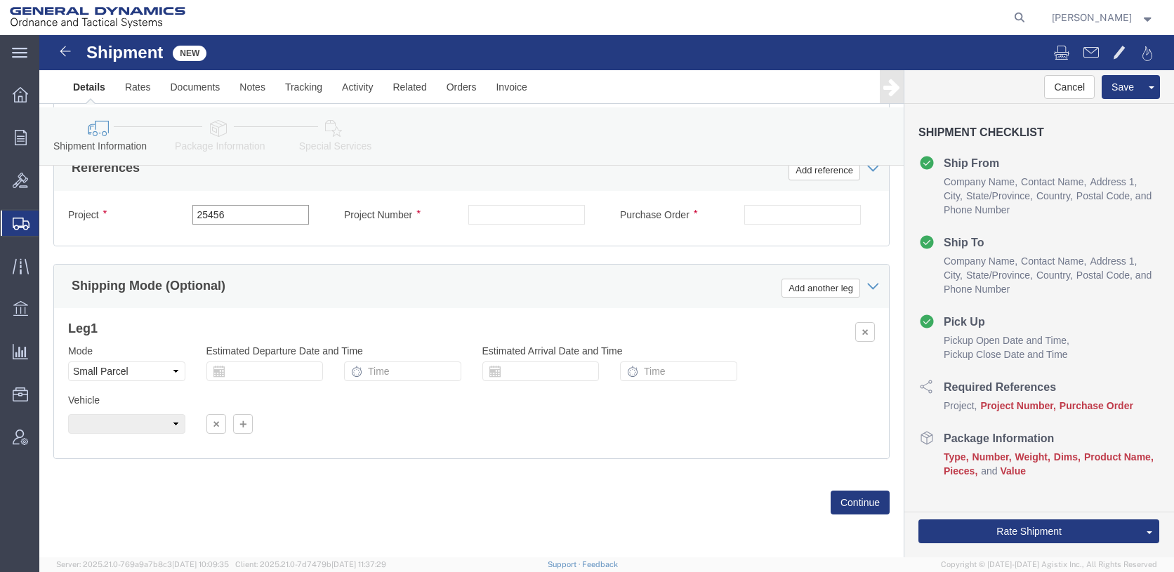
type input "25456"
type input "10GIT"
type input "GDOTS-ST [PERSON_NAME]"
click button "Continue"
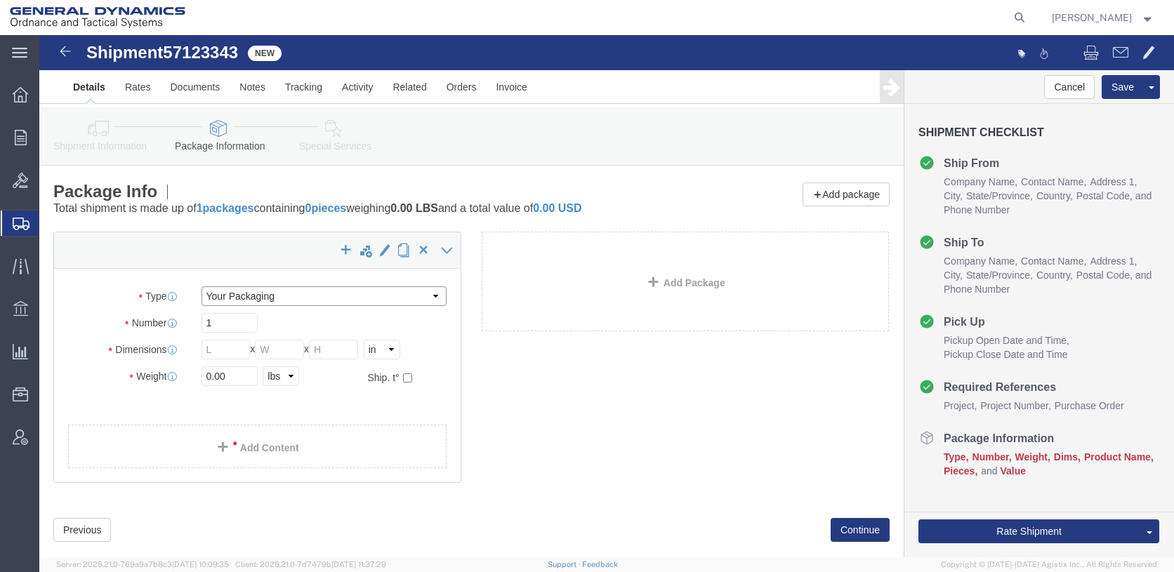
click select "Select Envelope Large Box Medium Box PAK Rack Small Box Tube Your Packaging"
select select "PAK"
click select "Select Envelope Large Box Medium Box PAK Rack Small Box Tube Your Packaging"
type input "10.25"
type input "12.75"
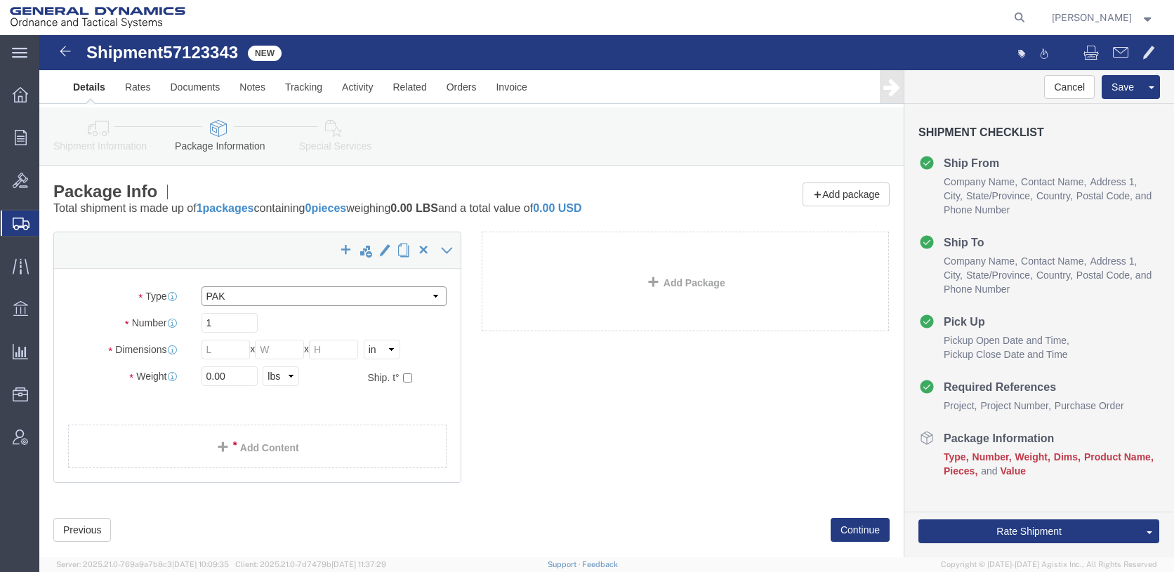
type input "1.00"
drag, startPoint x: 197, startPoint y: 361, endPoint x: 129, endPoint y: 354, distance: 68.5
click div "Weight 0.00 Select kgs lbs Ship. t°"
type input "1"
click div "1 x PAK Package Type Select Envelope Large Box Medium Box PAK Rack Small Box Tu…"
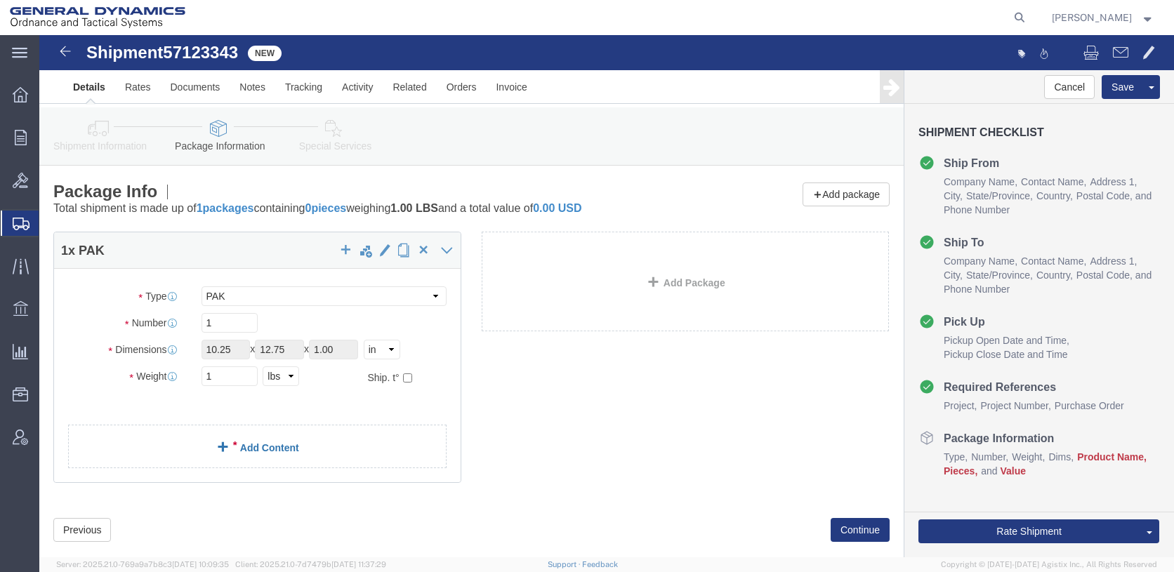
click link "Add Content"
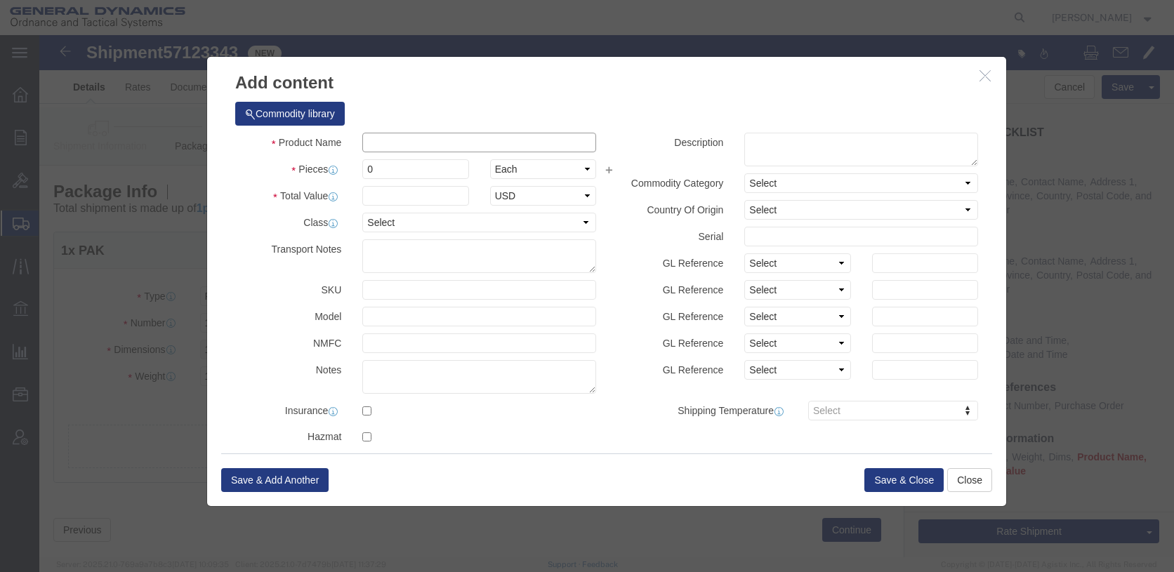
click input "text"
type input "CISCO MOUNTING BRACKET"
select select "US"
drag, startPoint x: 362, startPoint y: 137, endPoint x: 303, endPoint y: 142, distance: 59.2
click div "Pieces 0 Select Bag Barrels 100Board Feet Bottle Box Blister Pack Carats Can Ca…"
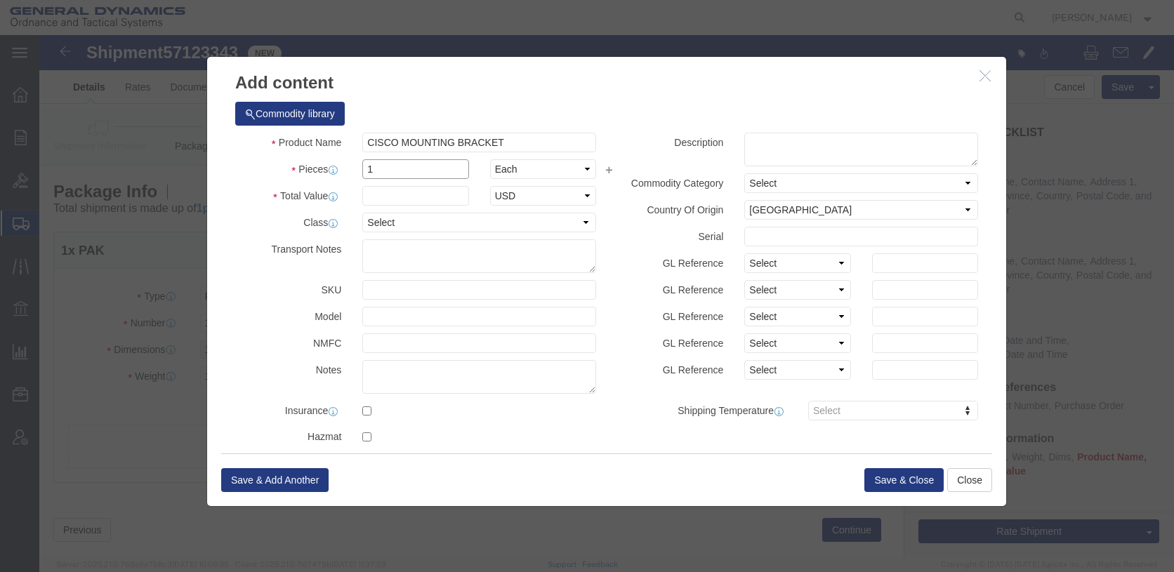
type input "1"
type input "50"
click div "Commodity library Product Name CISCO MOUNTING BRACKET Pieces 1 Select Bag Barre…"
click button "Save & Close"
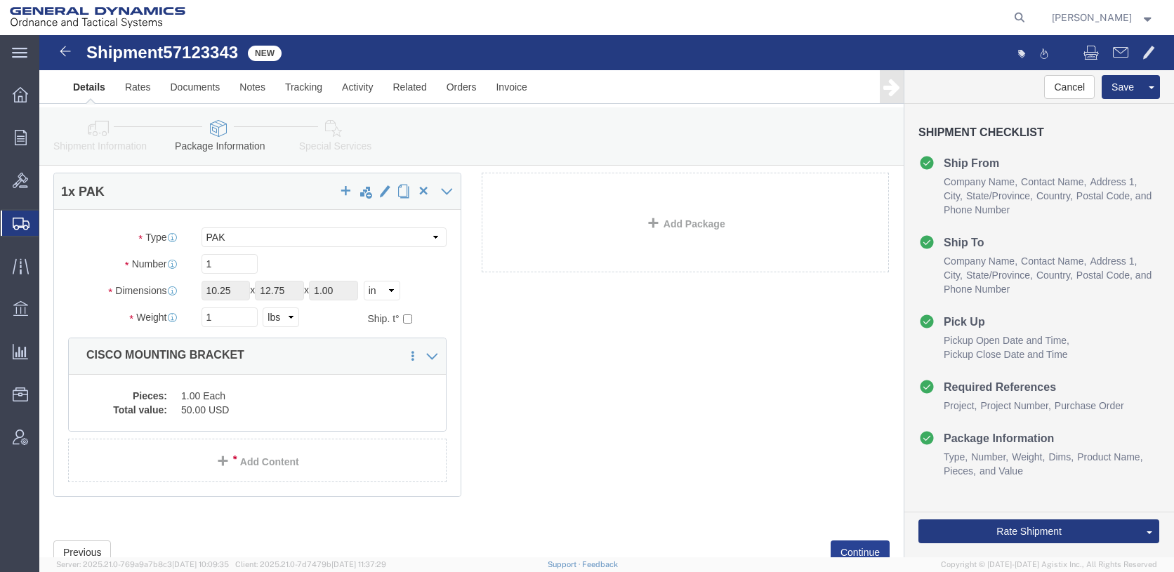
scroll to position [128, 0]
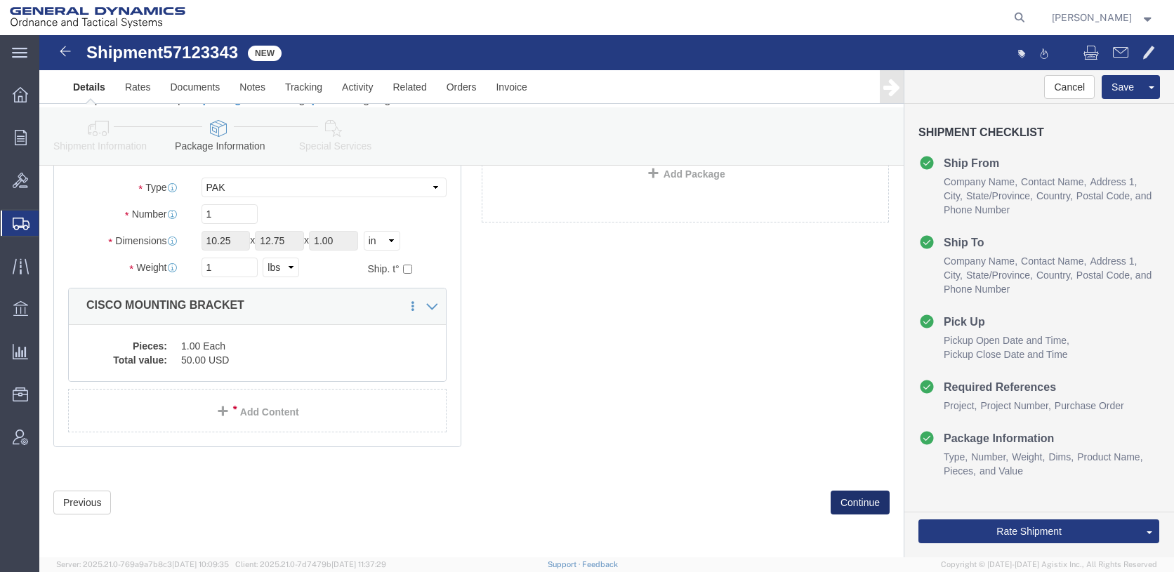
click button "Continue"
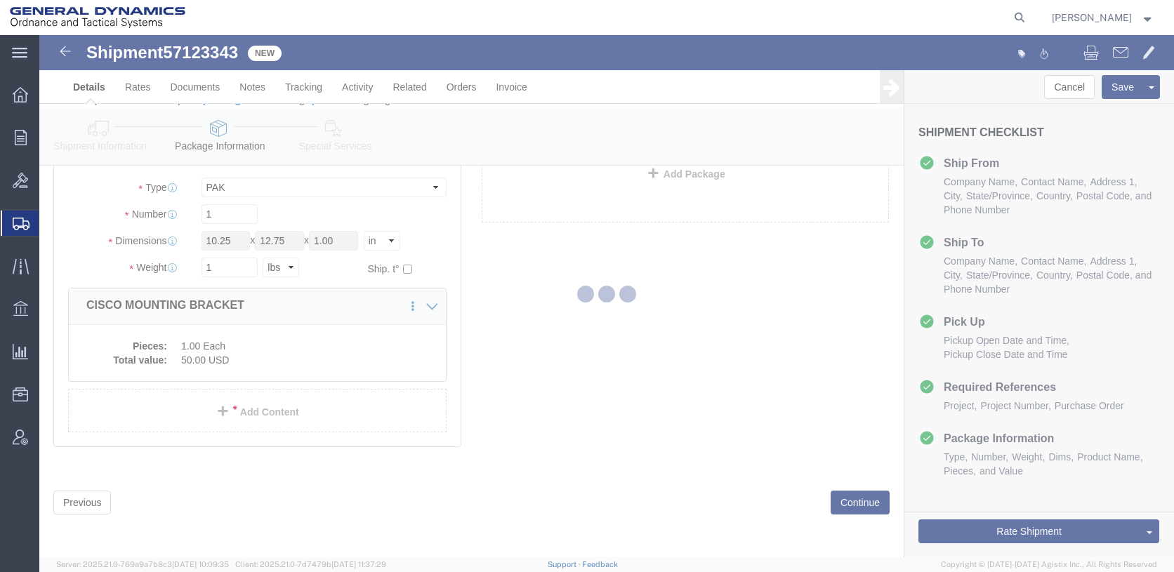
select select
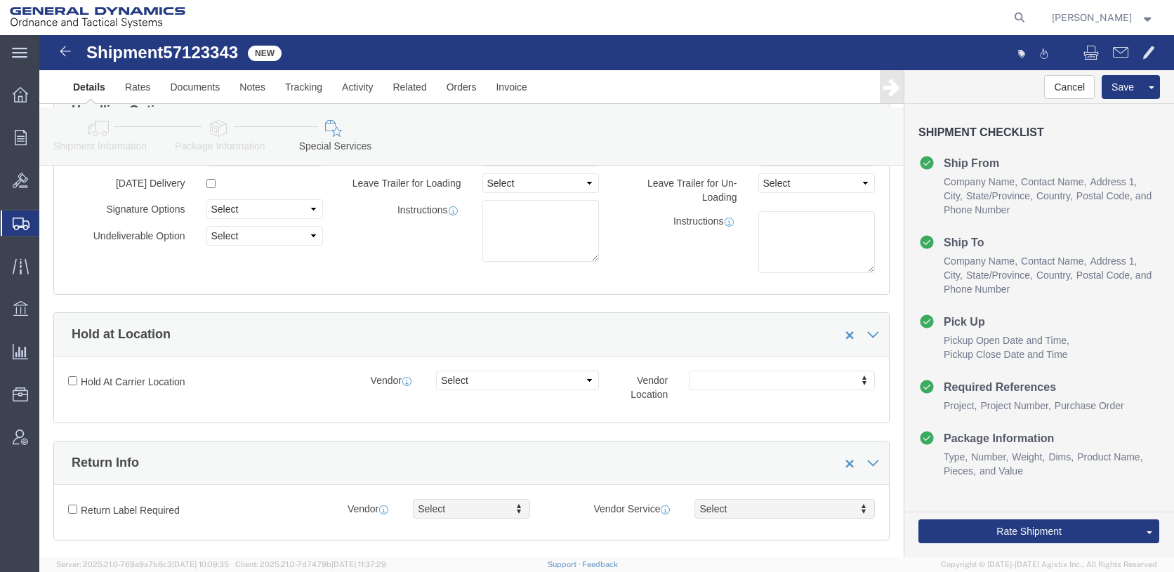
scroll to position [549, 0]
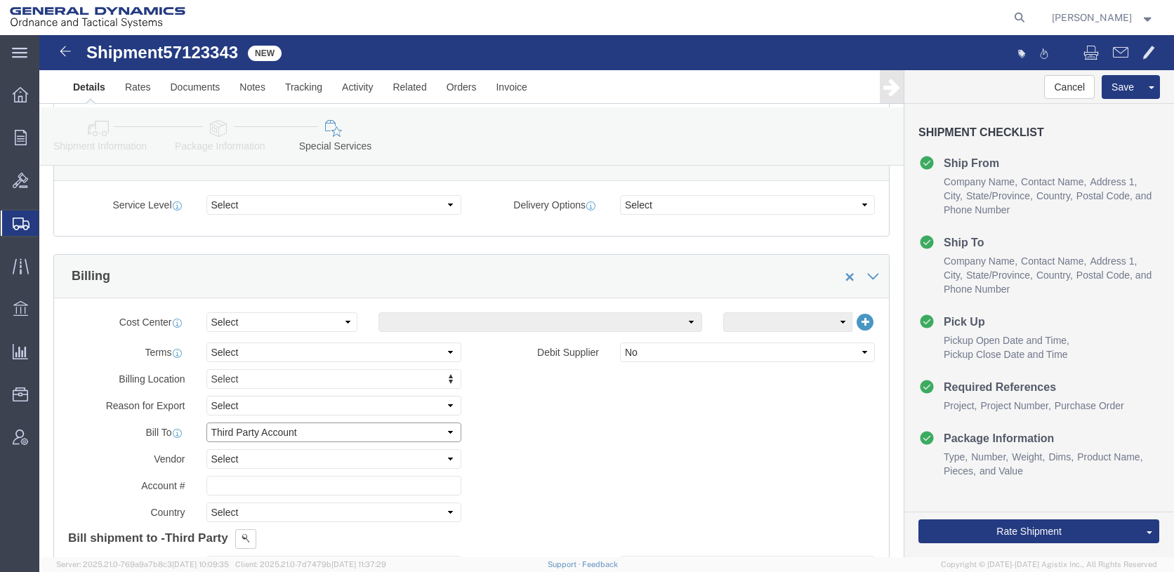
click select "Select Recipient Account Sender/Shipper Third Party Account"
select select "SHIP"
click select "Select Recipient Account Sender/Shipper Third Party Account"
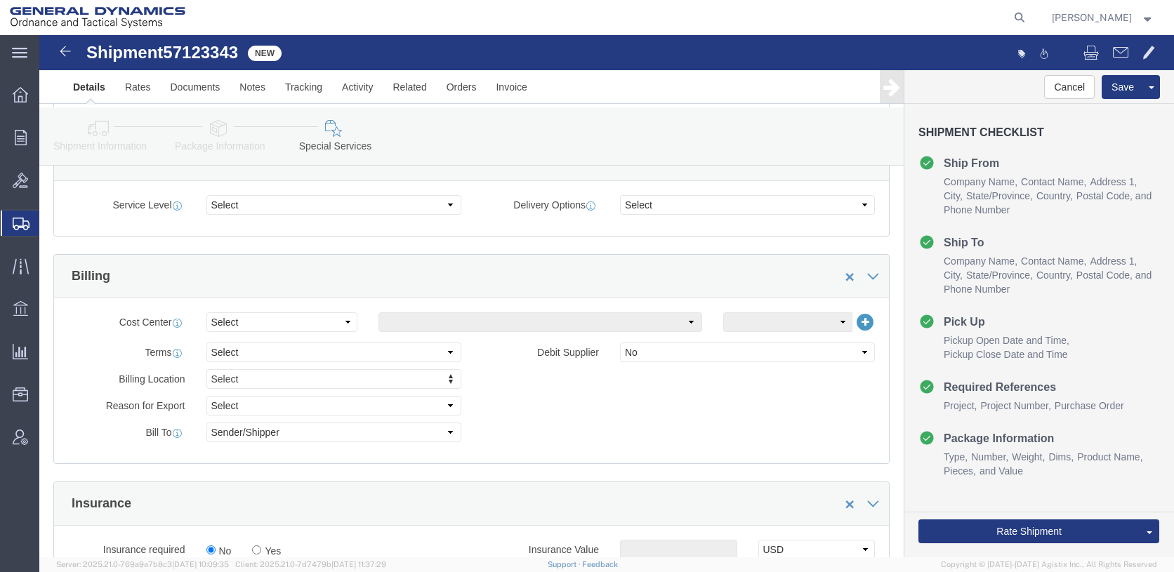
click div "Billing Location Select Select My Profile Location GD-OTS [GEOGRAPHIC_DATA] (Co…"
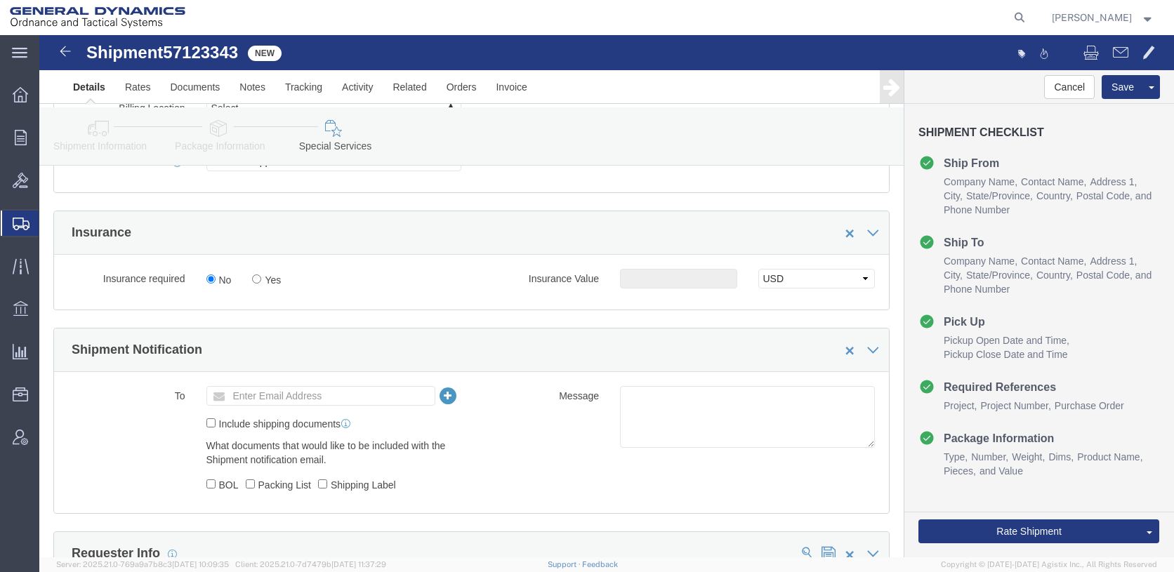
scroll to position [1040, 0]
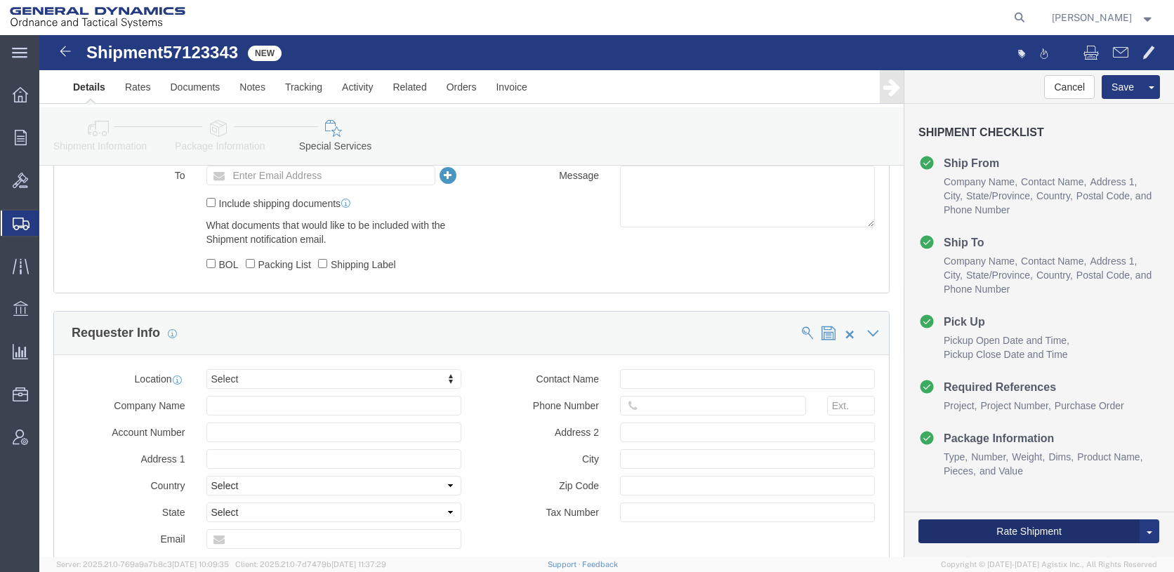
click button "Rate Shipment"
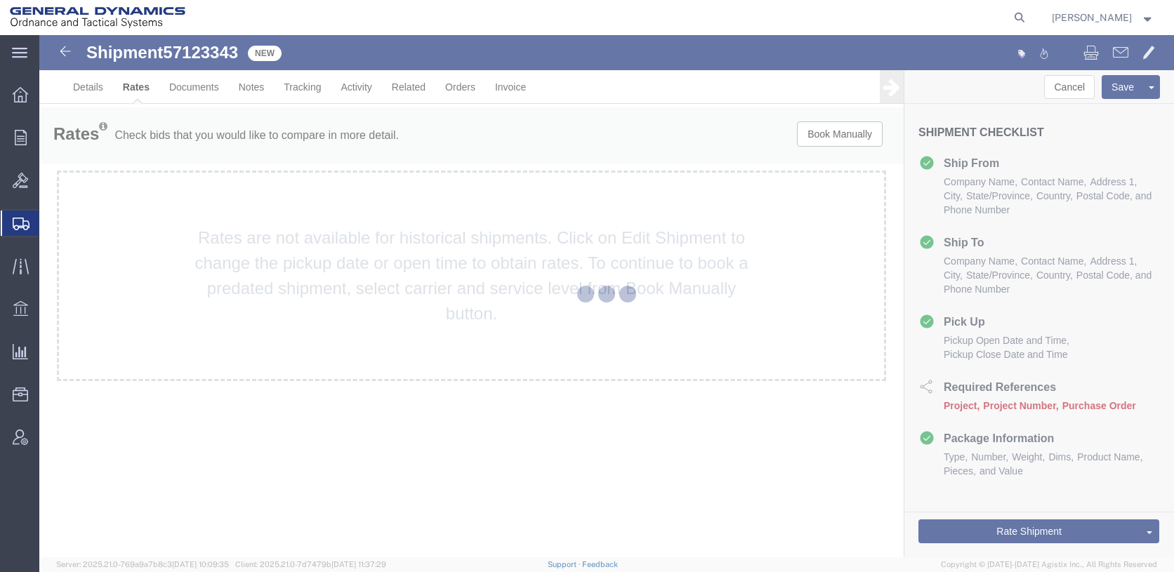
scroll to position [0, 0]
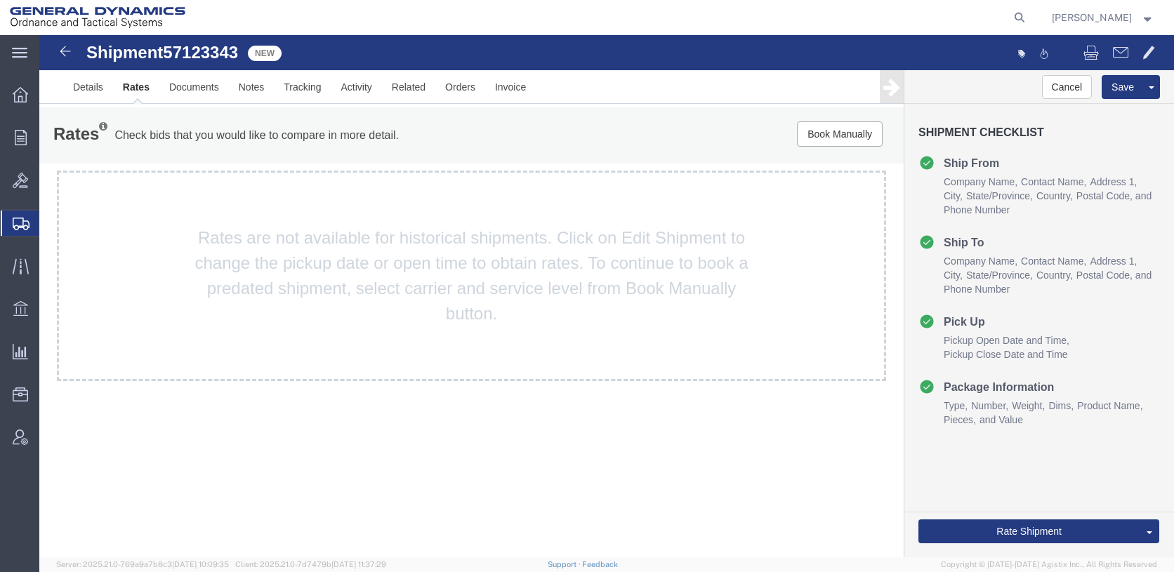
drag, startPoint x: 552, startPoint y: 141, endPoint x: 522, endPoint y: 136, distance: 31.3
click at [552, 141] on div "Book Manually Pause Continue" at bounding box center [721, 133] width 357 height 25
click at [83, 88] on link "Details" at bounding box center [88, 87] width 50 height 34
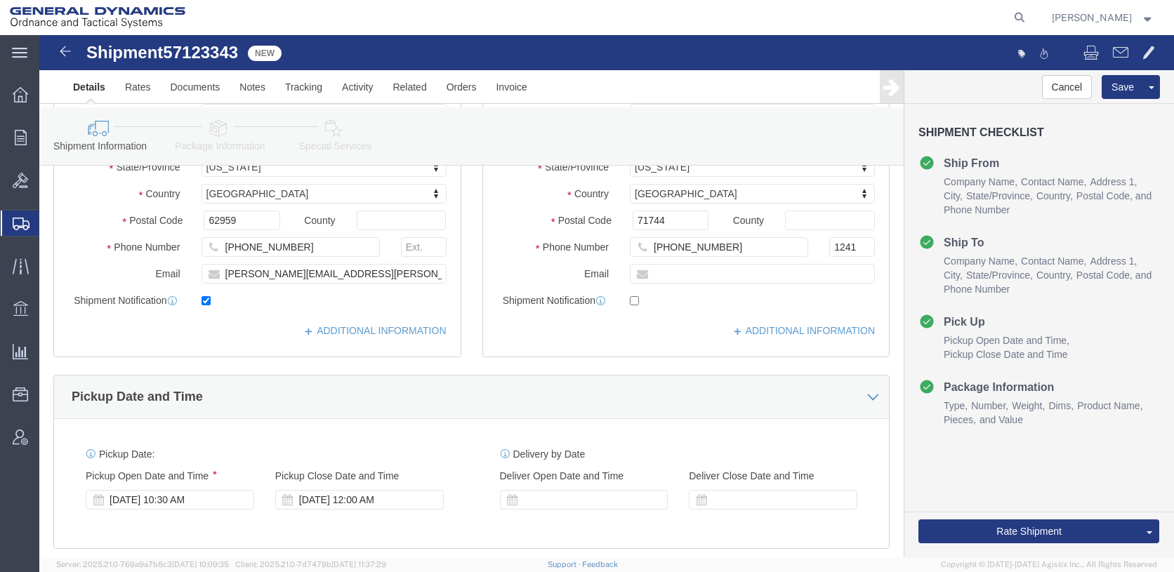
scroll to position [421, 0]
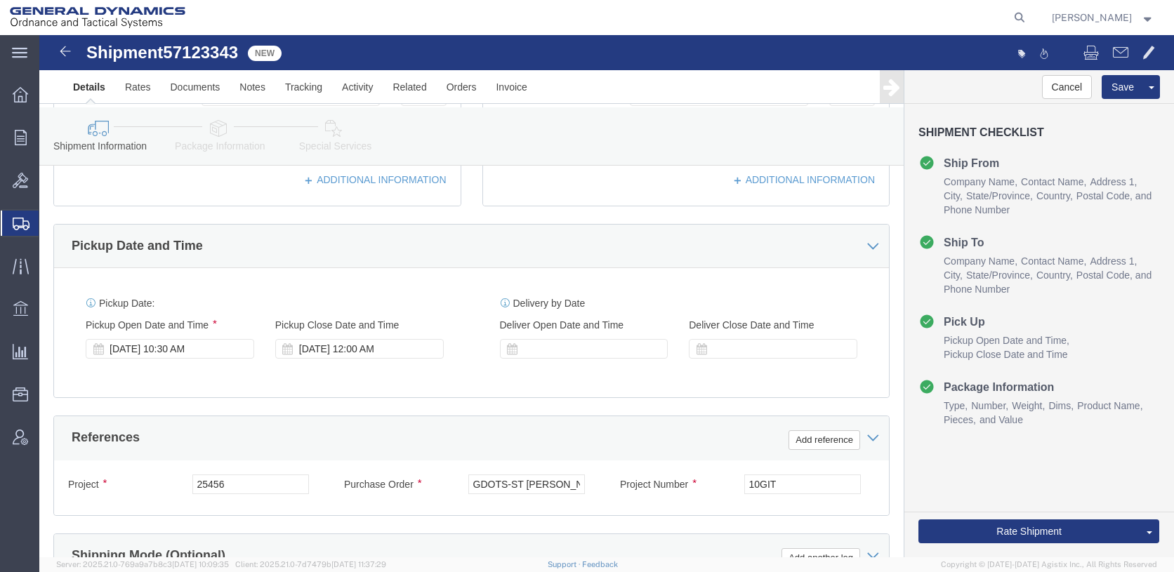
click div "[DATE] 12:00 AM"
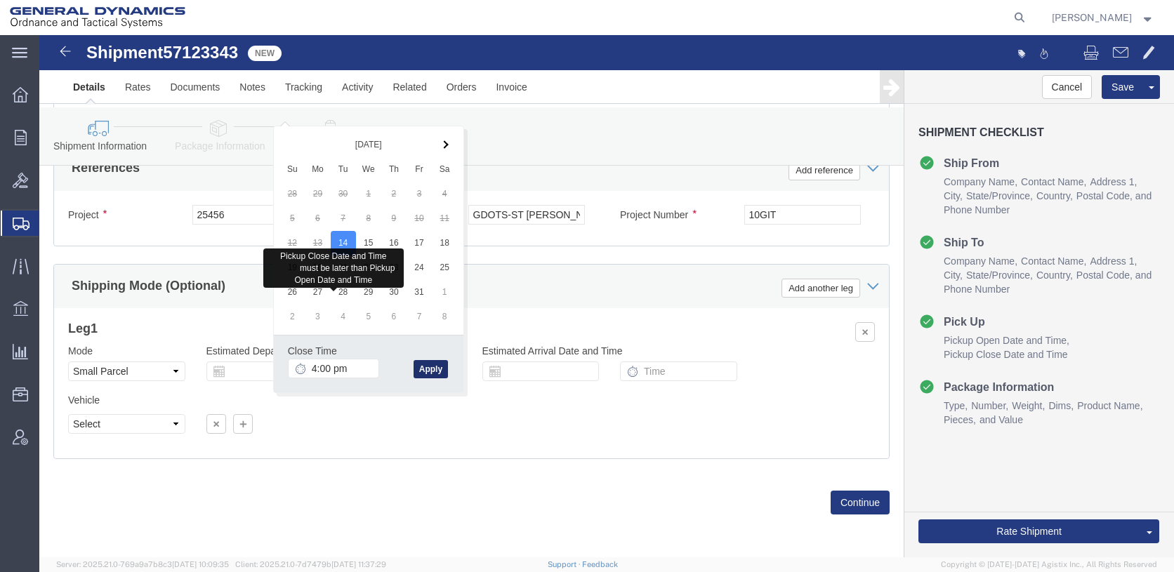
type input "4:00 PM"
click button "Apply"
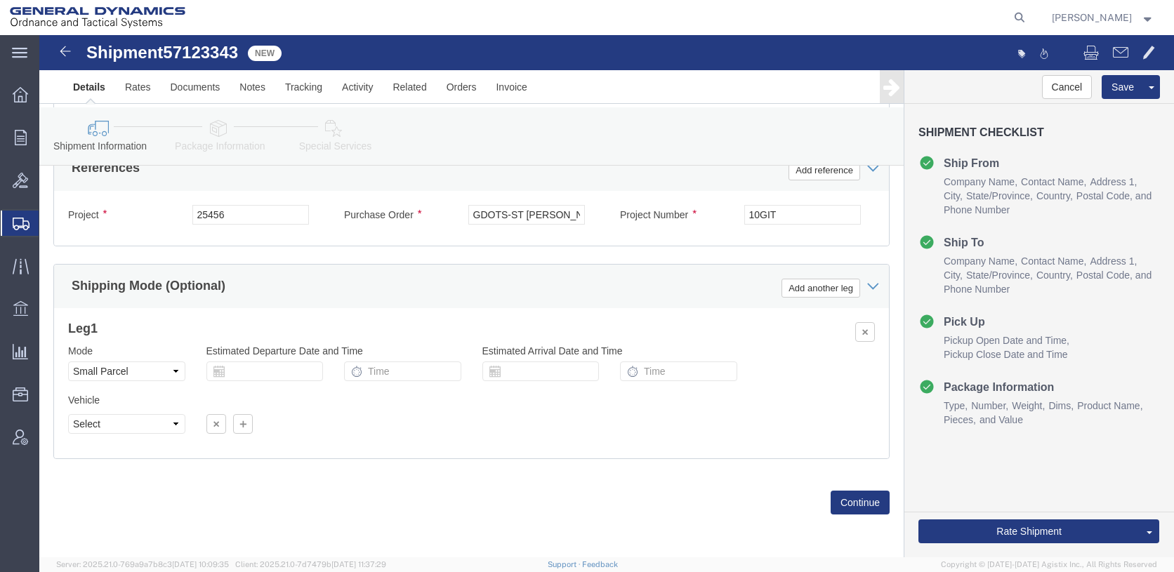
scroll to position [552, 0]
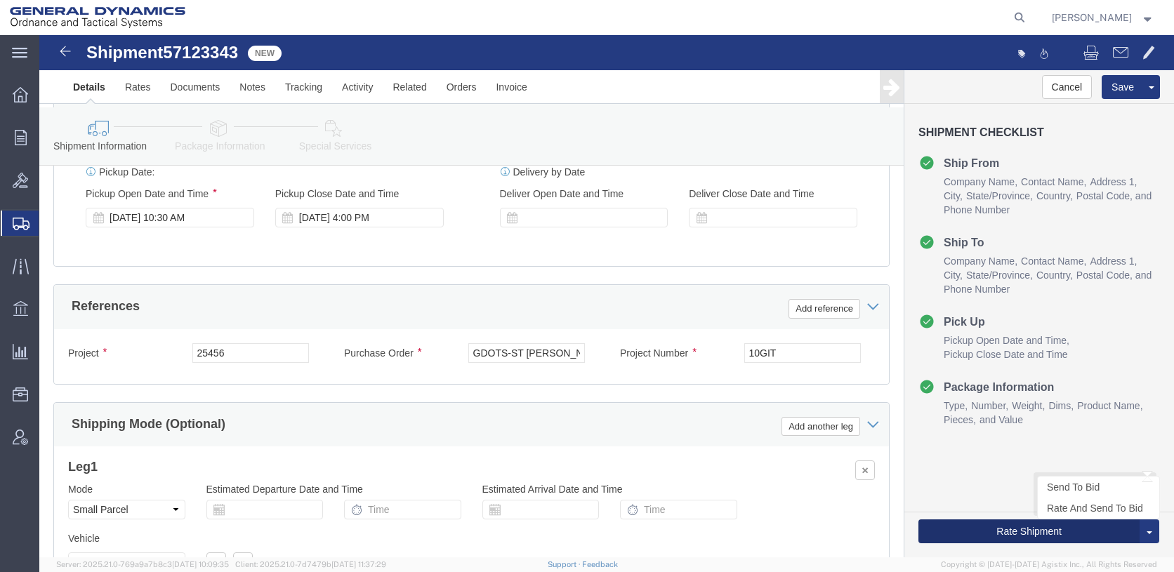
click button "Rate Shipment"
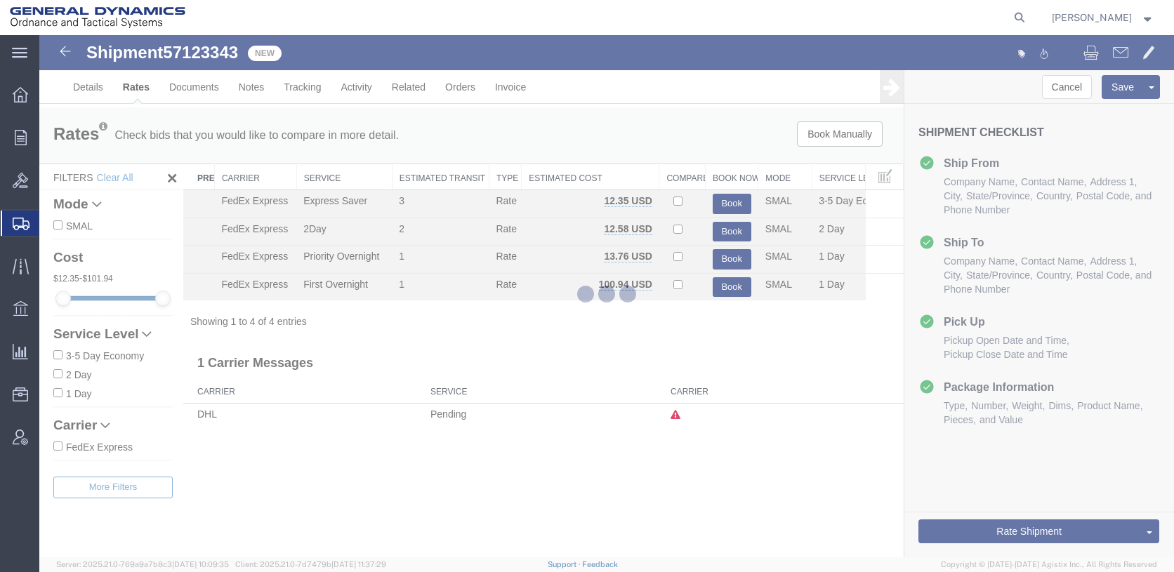
scroll to position [0, 0]
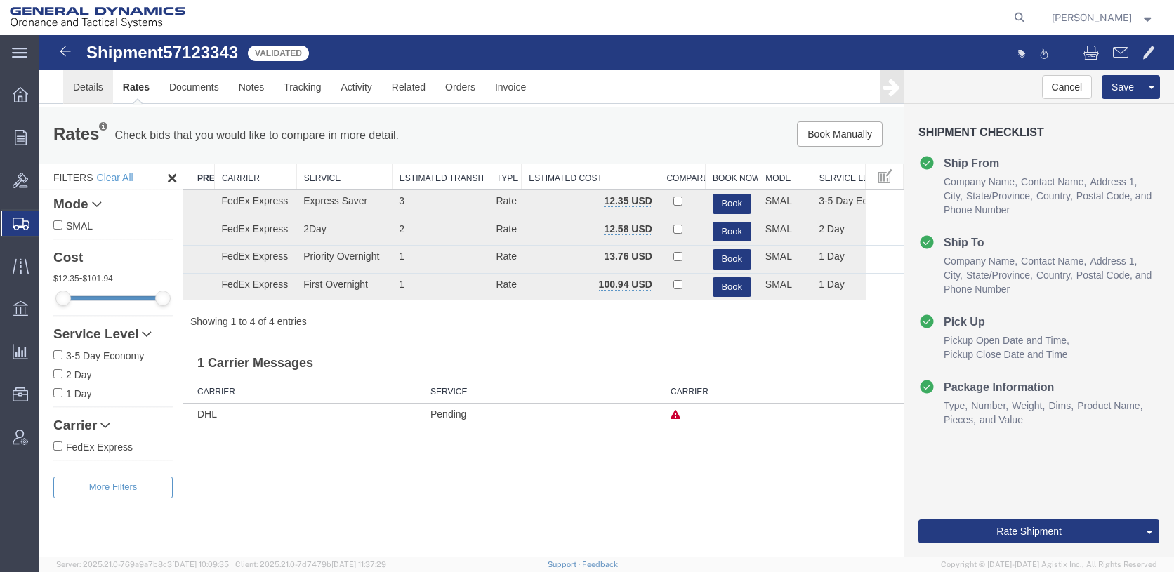
click at [81, 86] on link "Details" at bounding box center [88, 87] width 50 height 34
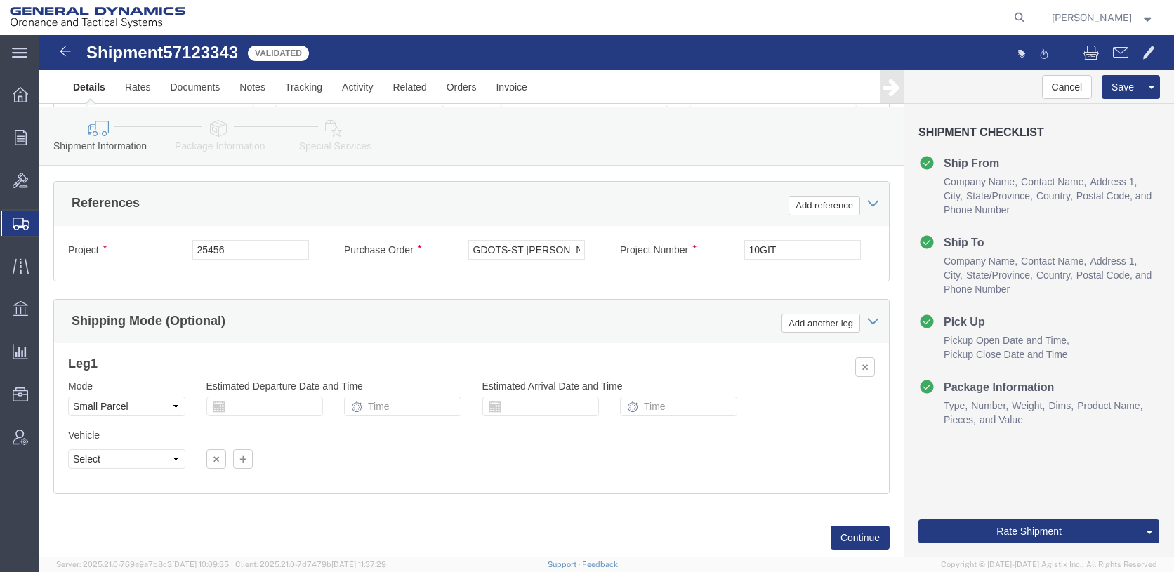
scroll to position [763, 0]
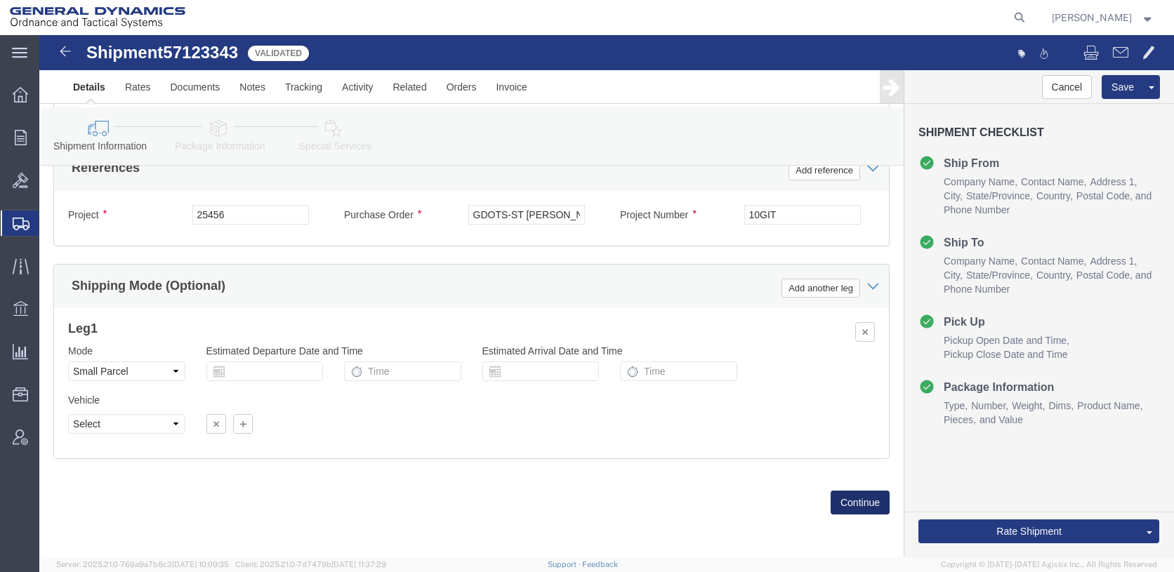
click button "Continue"
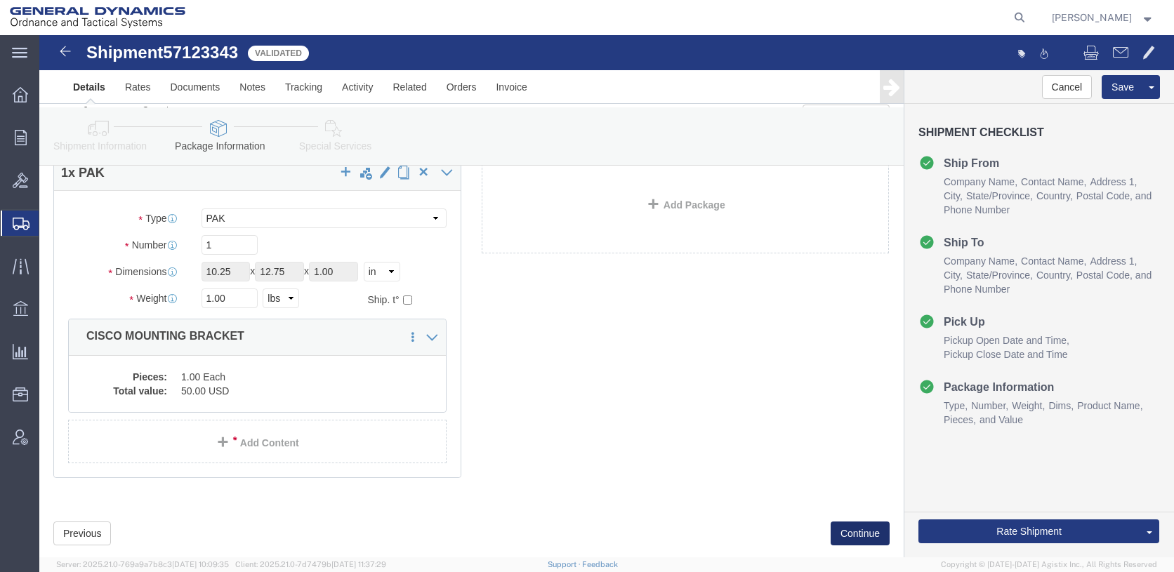
scroll to position [128, 0]
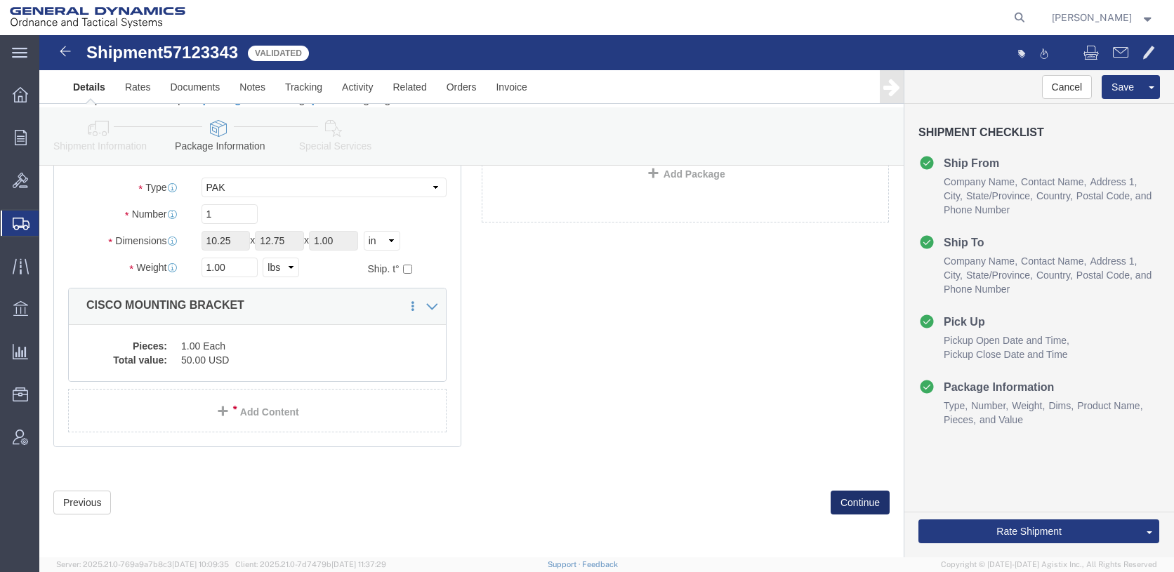
click button "Continue"
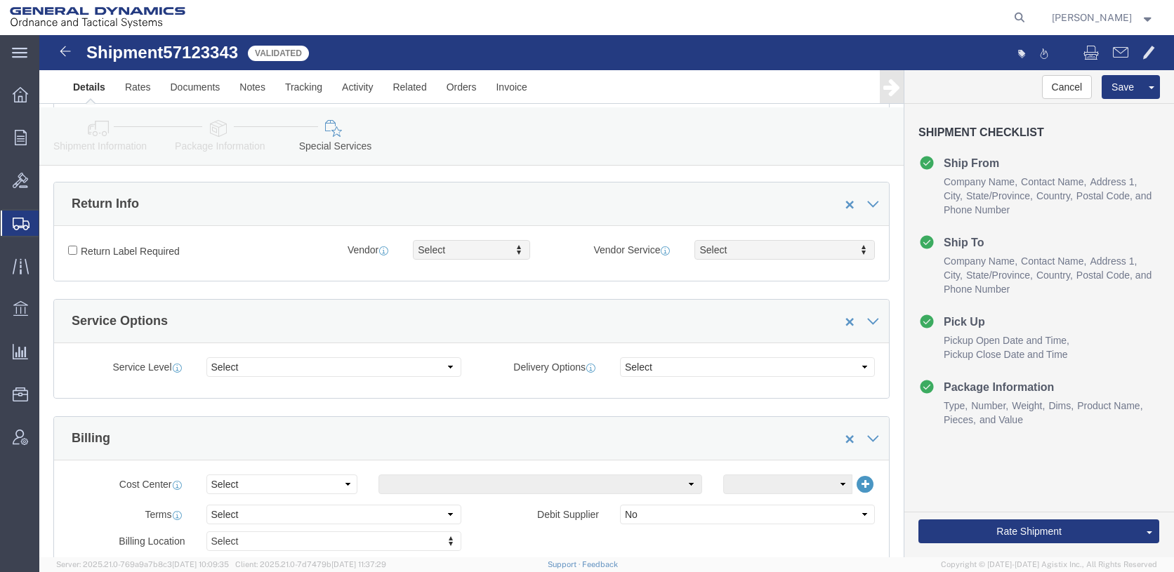
scroll to position [479, 0]
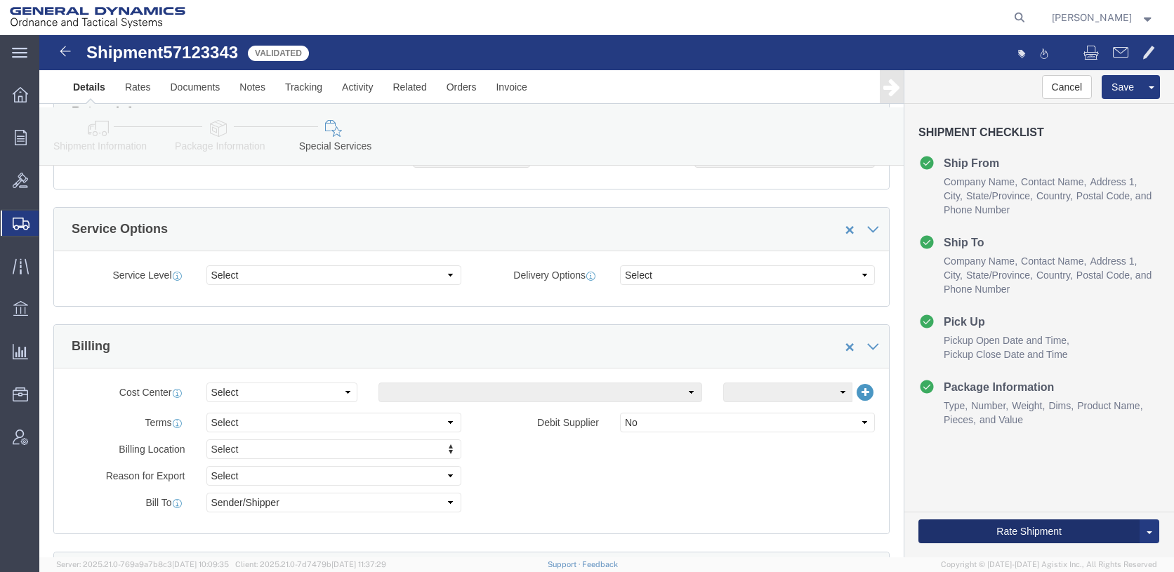
click button "Rate Shipment"
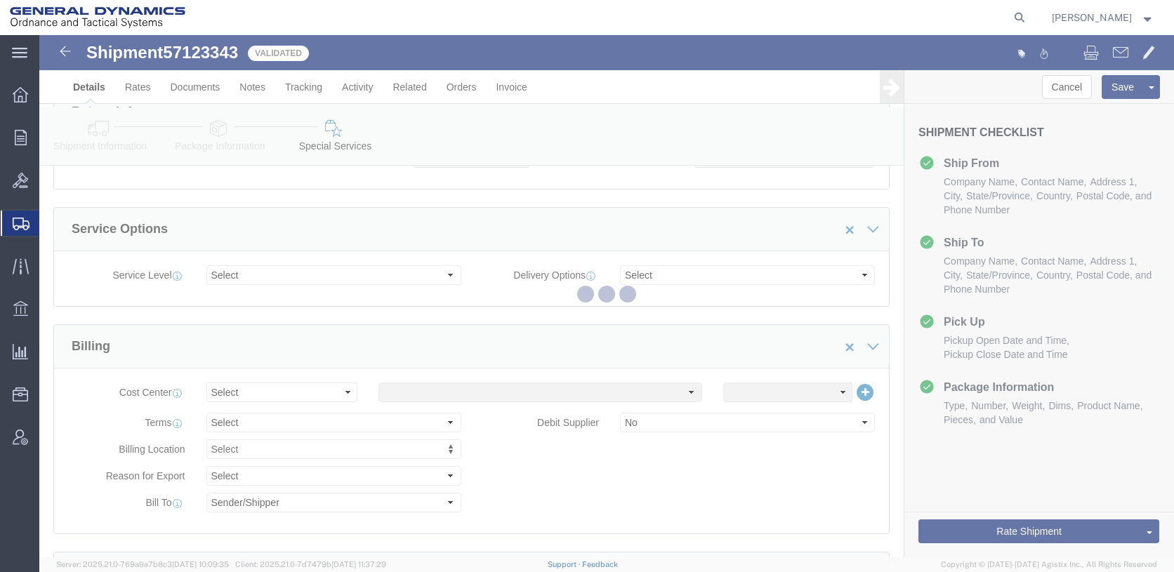
scroll to position [0, 0]
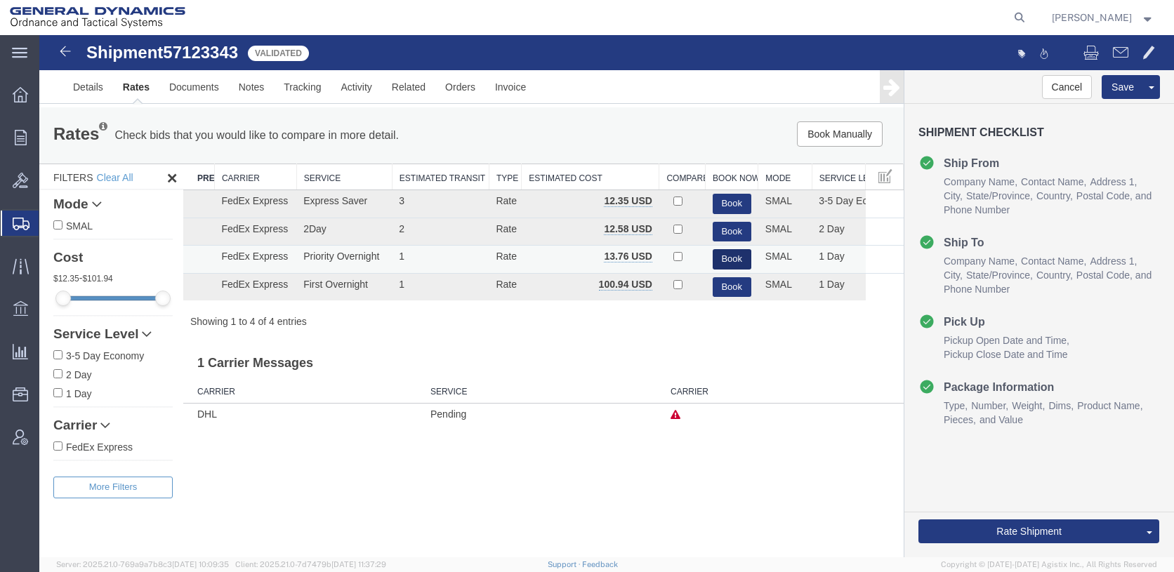
click at [732, 270] on button "Book" at bounding box center [731, 259] width 39 height 20
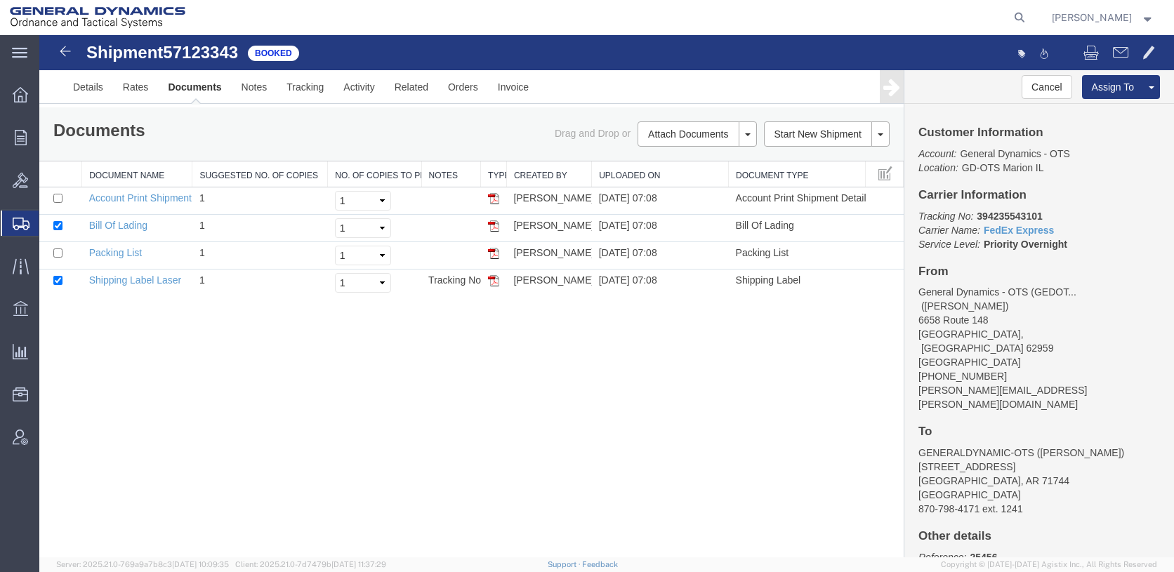
drag, startPoint x: 496, startPoint y: 248, endPoint x: 404, endPoint y: 124, distance: 153.6
click at [496, 232] on img at bounding box center [493, 225] width 11 height 11
click at [496, 286] on img at bounding box center [493, 280] width 11 height 11
